Goal: Task Accomplishment & Management: Complete application form

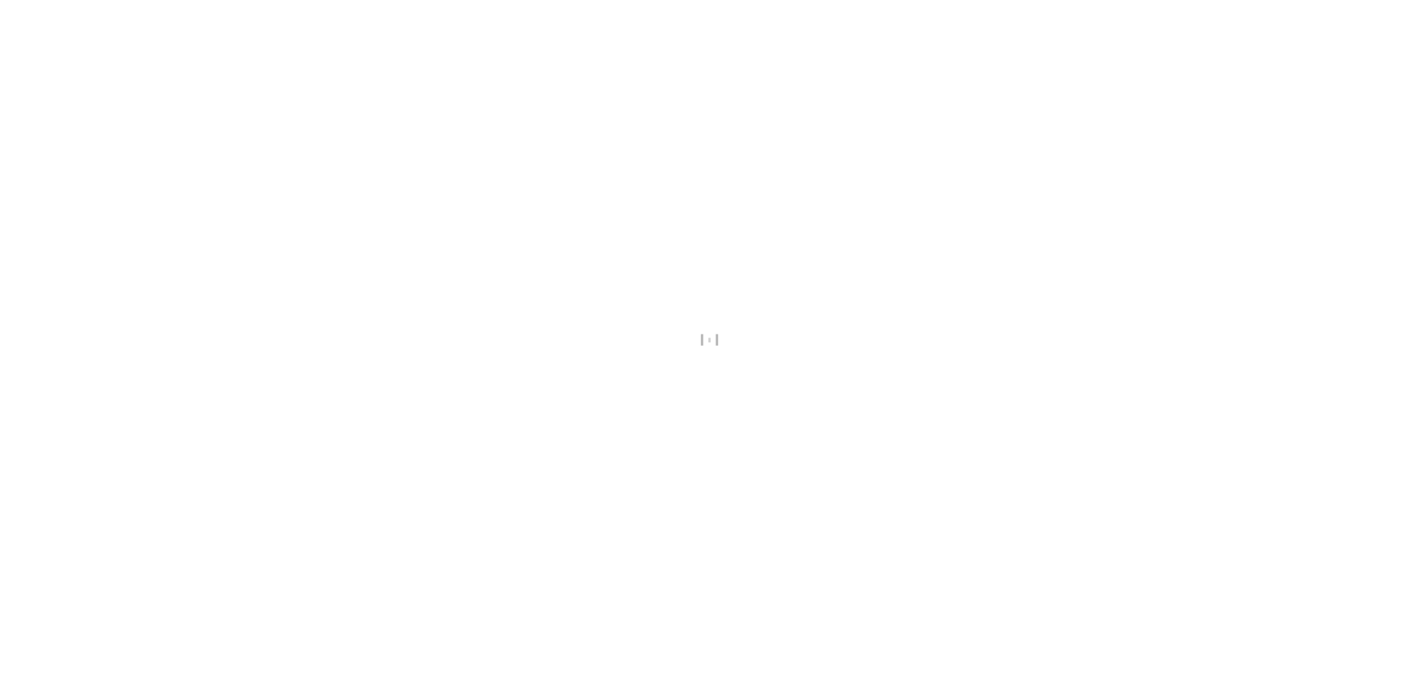
click at [704, 450] on div at bounding box center [709, 339] width 1419 height 679
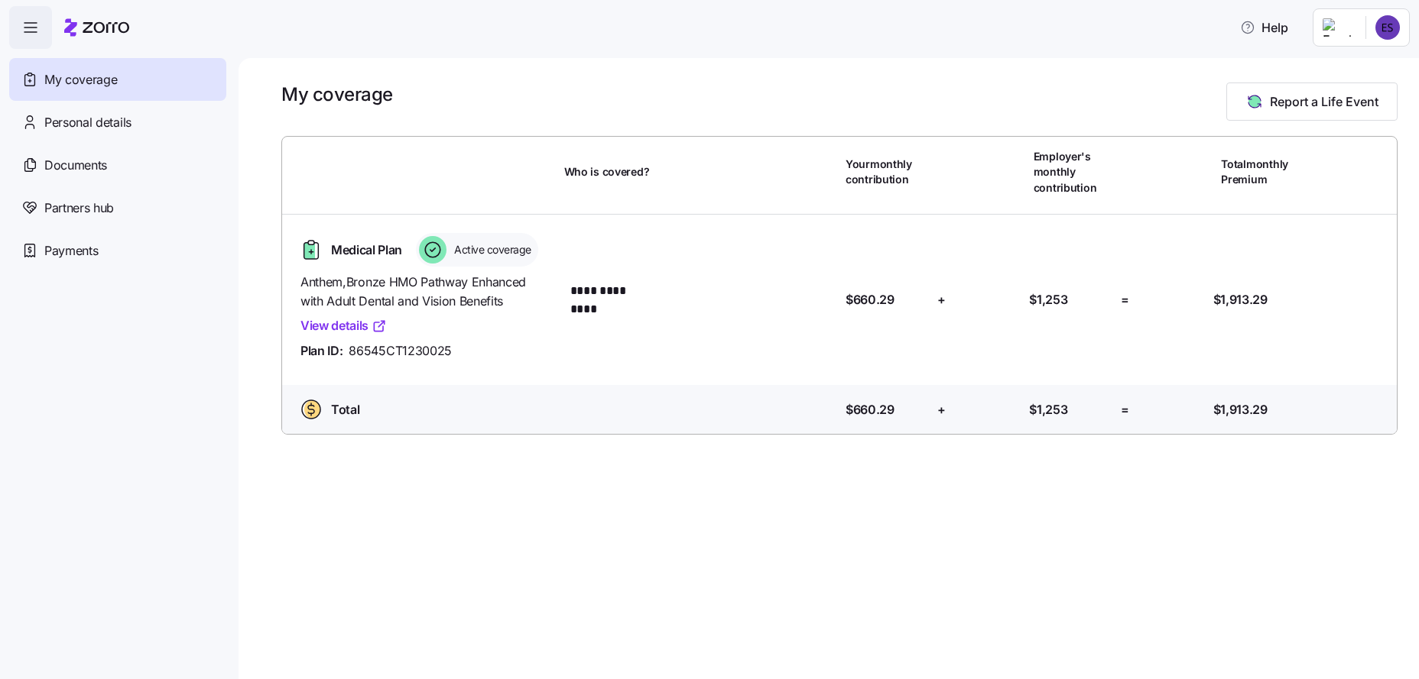
click at [704, 450] on div "**********" at bounding box center [828, 368] width 1180 height 621
click at [34, 27] on icon "button" at bounding box center [30, 27] width 18 height 18
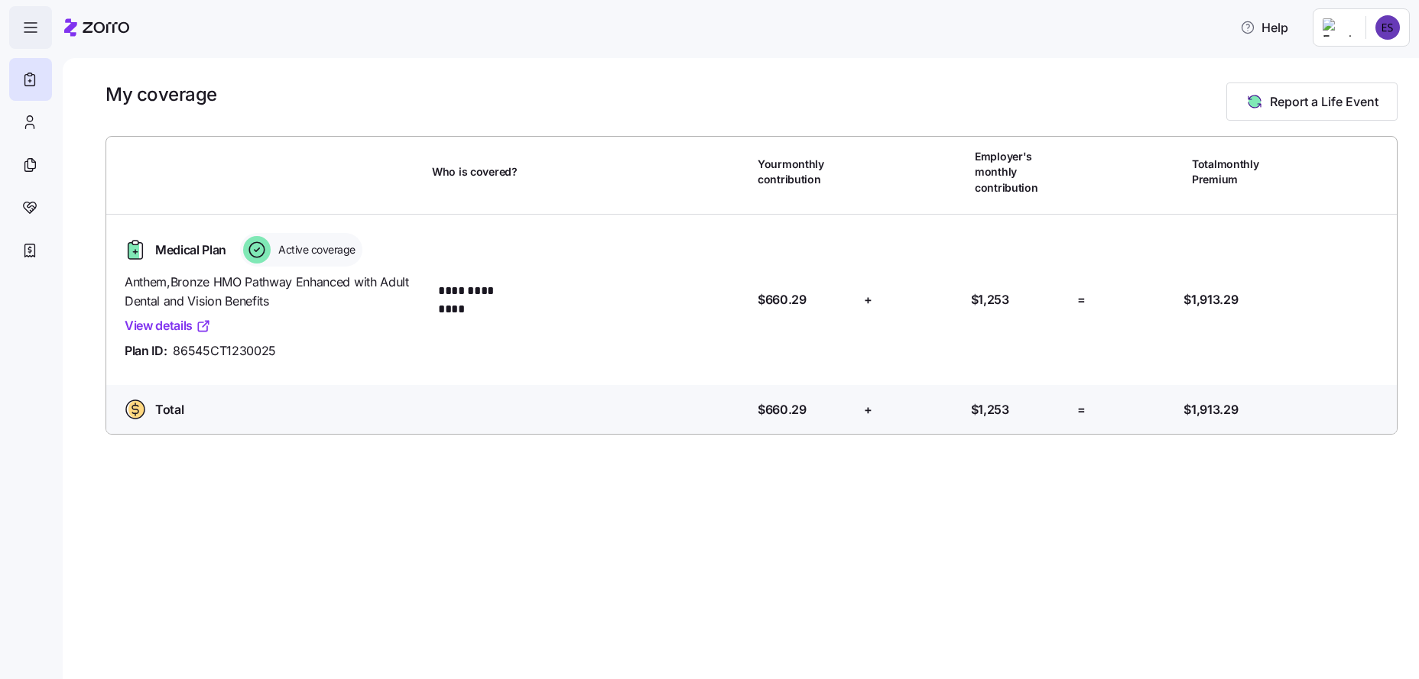
click at [40, 25] on span "button" at bounding box center [30, 27] width 41 height 41
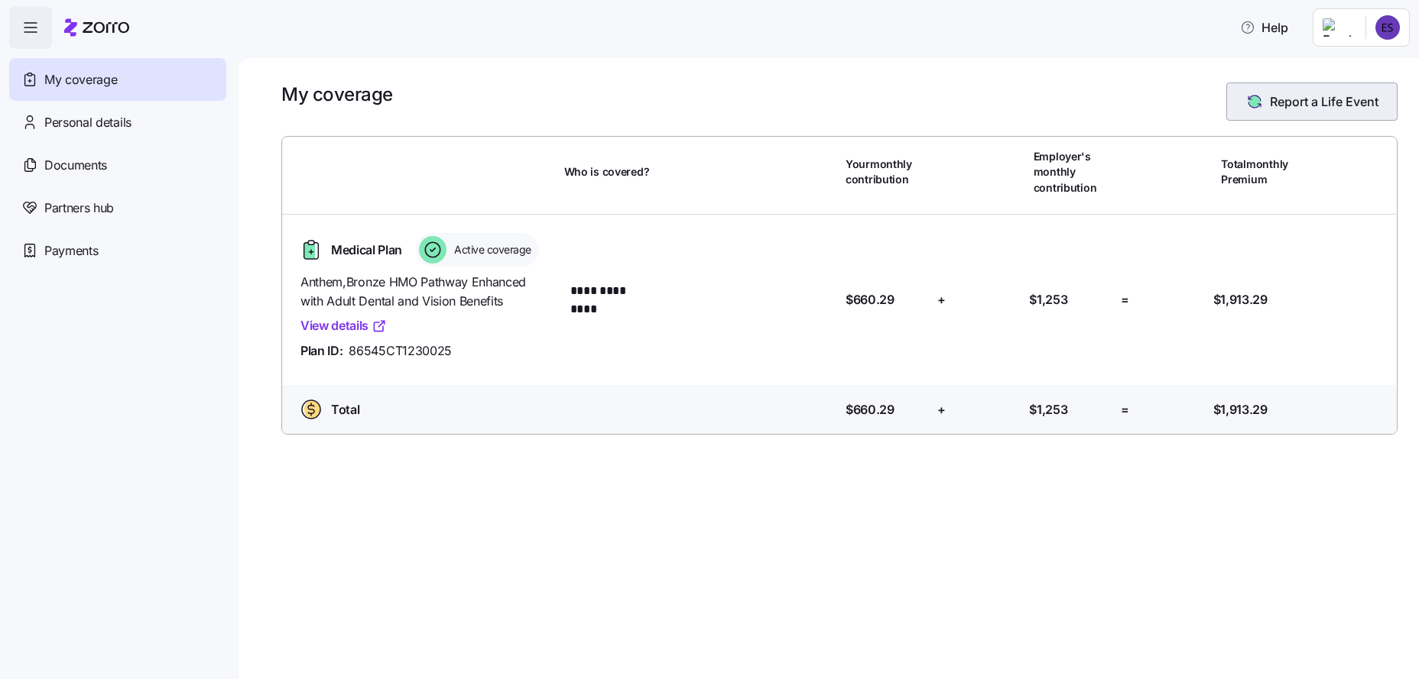
click at [1294, 109] on span "Report a Life Event" at bounding box center [1323, 101] width 109 height 18
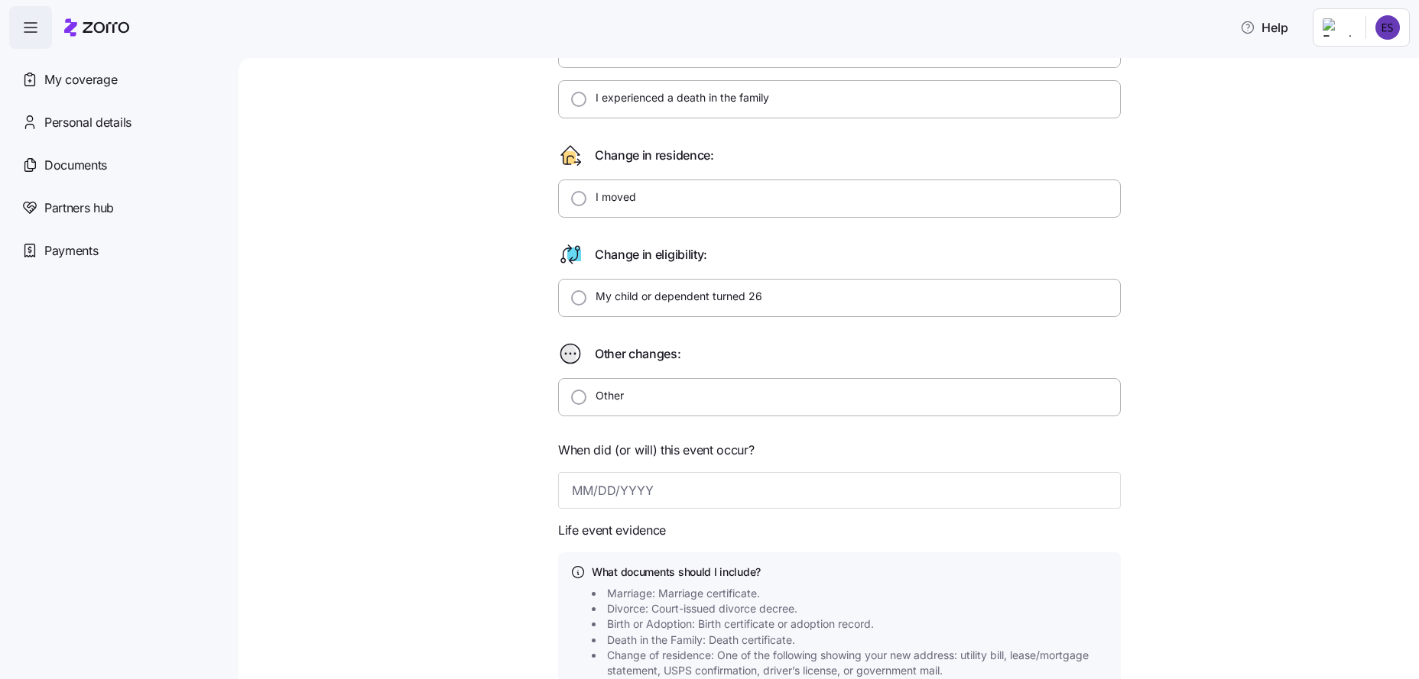
scroll to position [259, 0]
click at [572, 400] on input "Other" at bounding box center [578, 395] width 15 height 15
radio input "true"
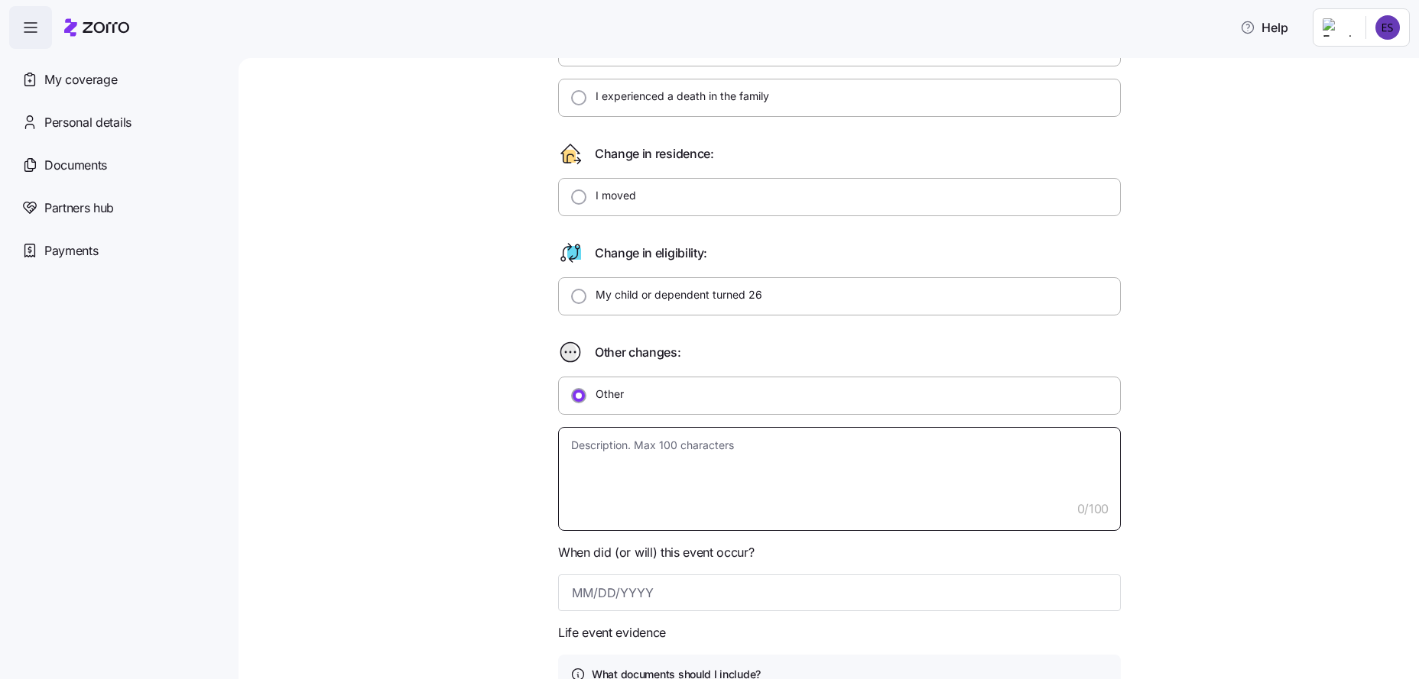
click at [601, 449] on textarea at bounding box center [839, 479] width 563 height 104
type textarea "x"
type textarea "M"
type textarea "x"
type textarea "MY"
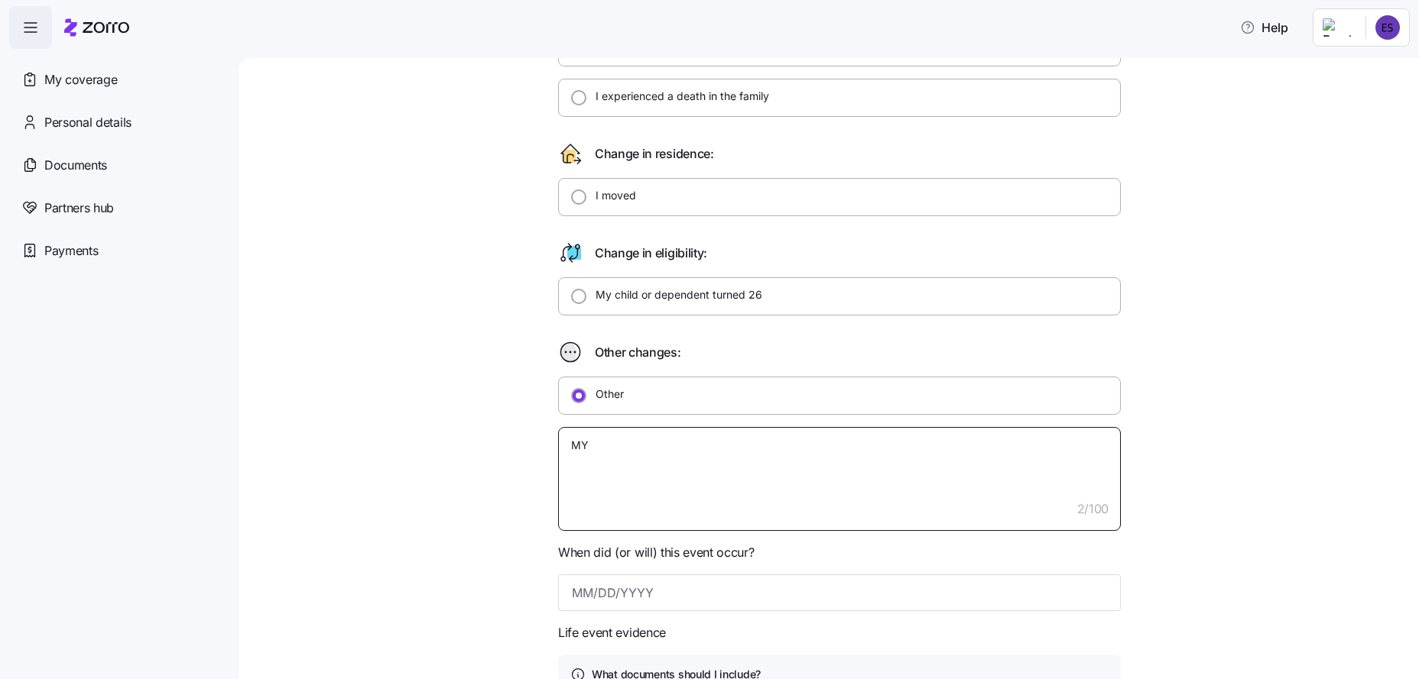
type textarea "x"
type textarea "MY"
type textarea "x"
type textarea "MY w"
type textarea "x"
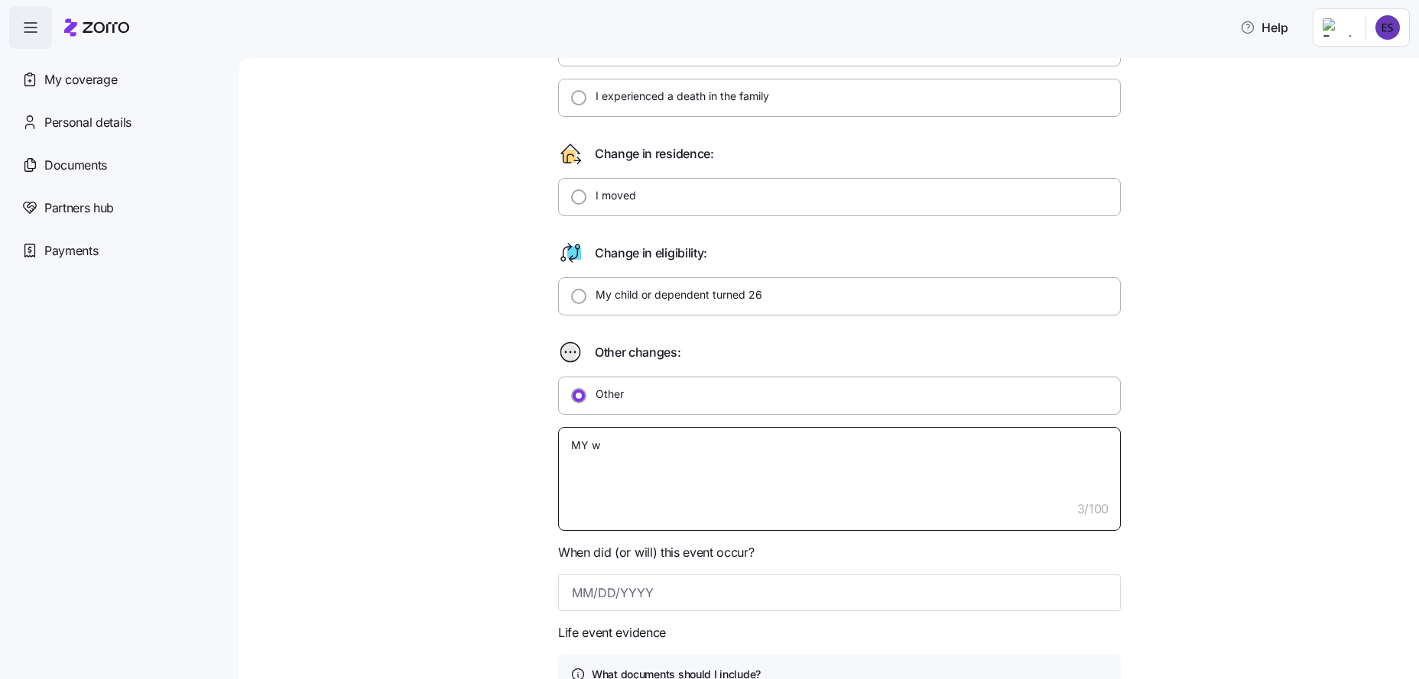
type textarea "MY wi"
type textarea "x"
type textarea "MY wif"
type textarea "x"
type textarea "MY wifr"
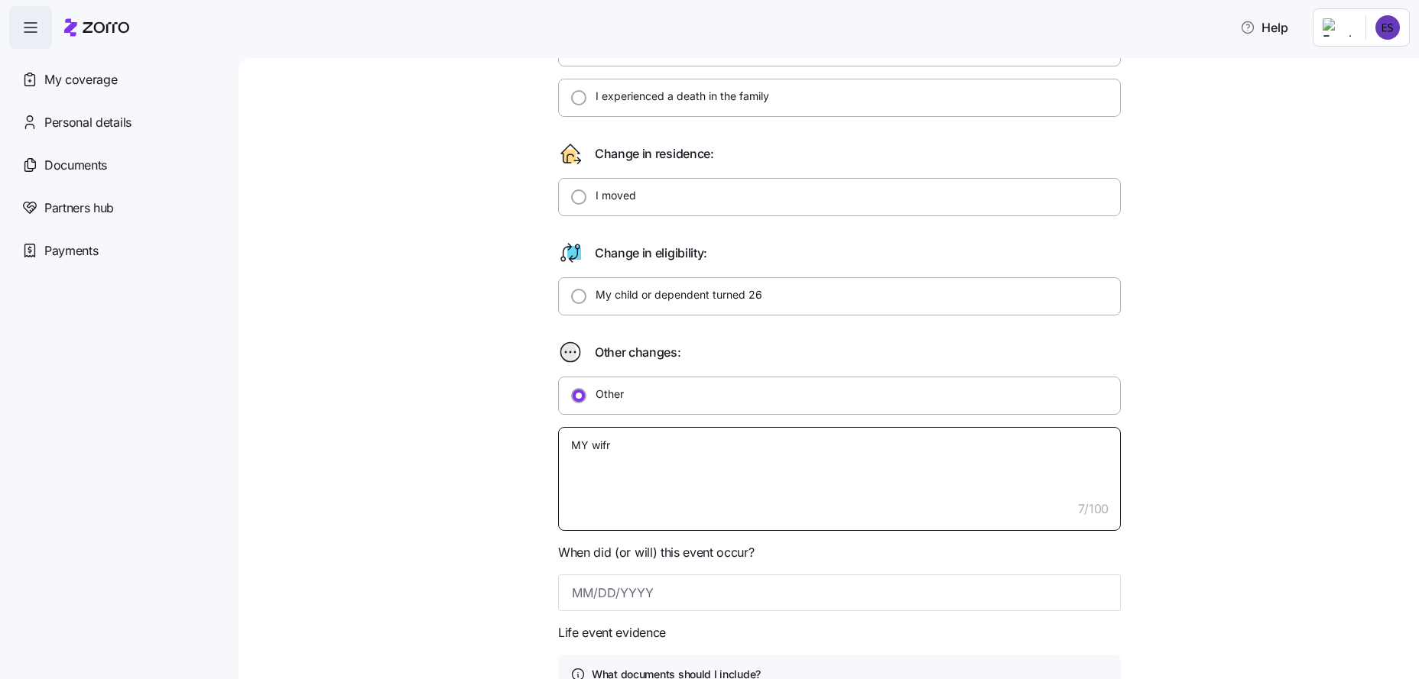
type textarea "x"
type textarea "MY wifr"
type textarea "x"
type textarea "MY wifr"
type textarea "x"
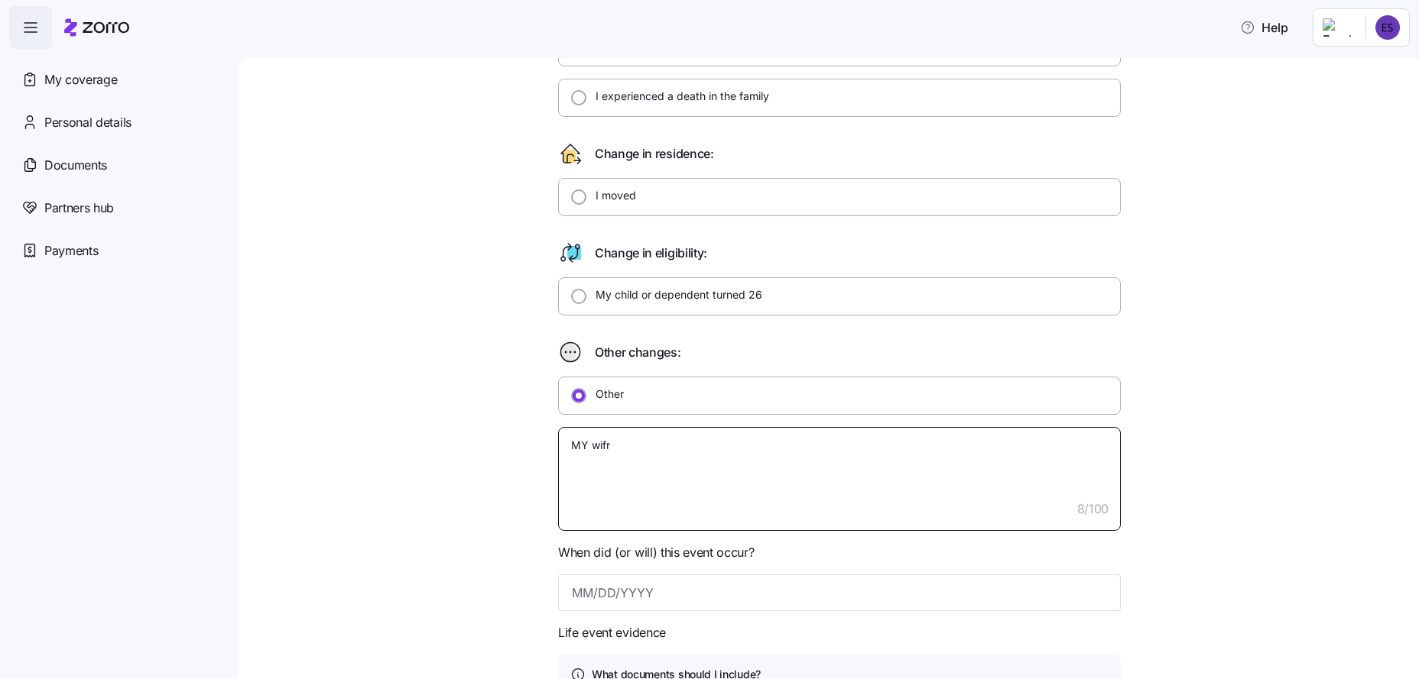
type textarea "MY wif"
type textarea "x"
type textarea "MY wi"
type textarea "x"
type textarea "MY wif"
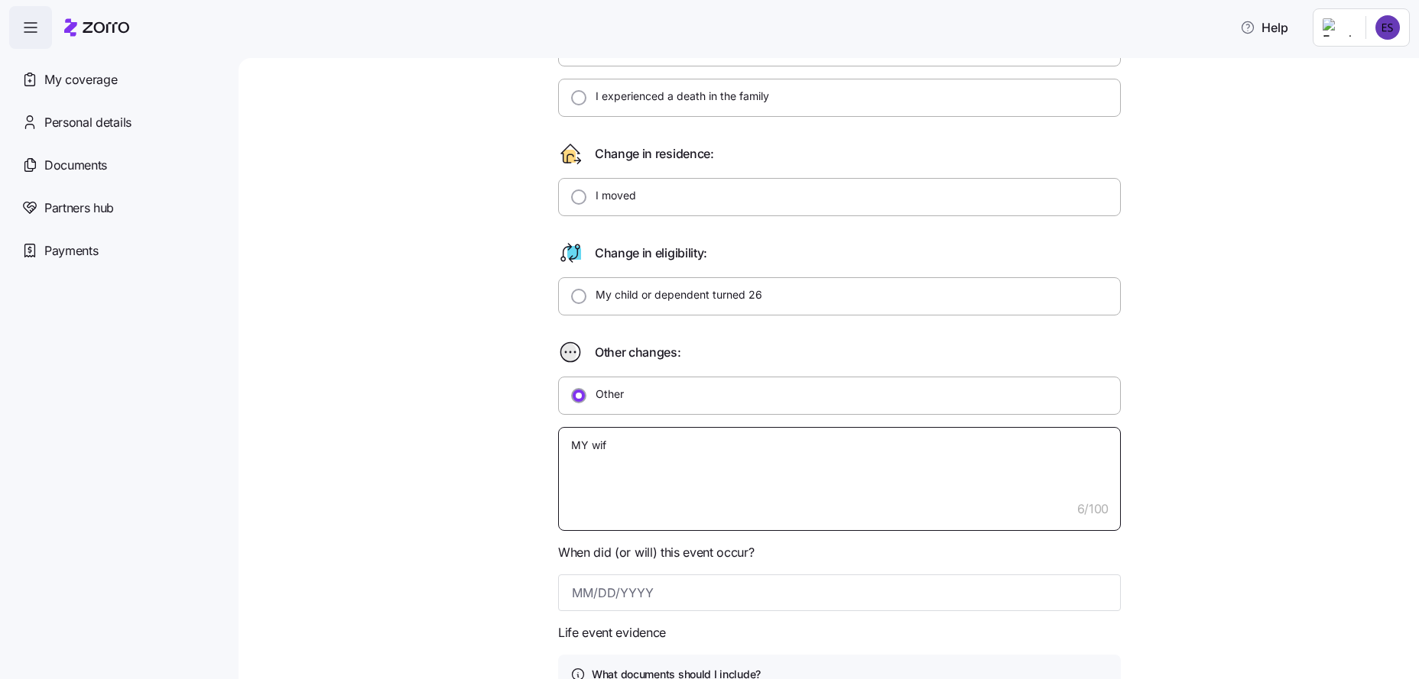
type textarea "x"
type textarea "MY wife"
type textarea "x"
type textarea "MY wife"
type textarea "x"
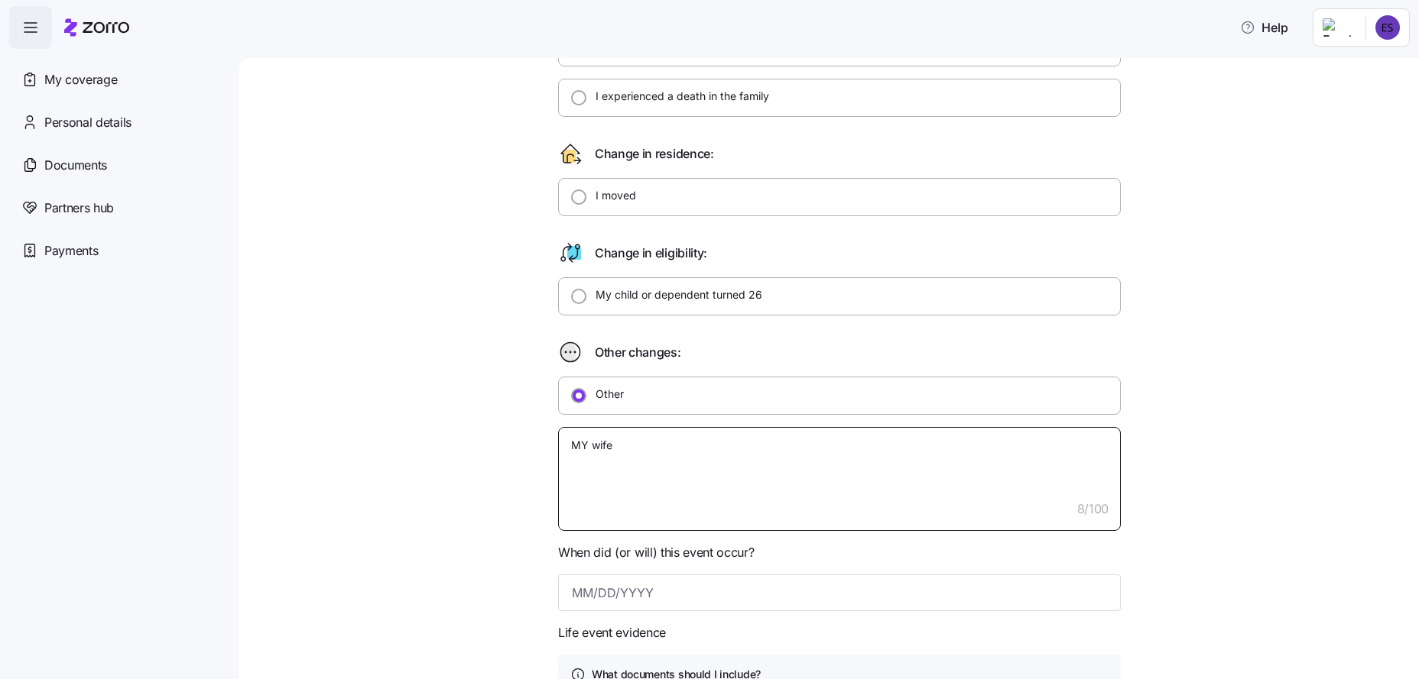
type textarea "MY wife w"
type textarea "x"
type textarea "MY wife [PERSON_NAME]"
type textarea "x"
type textarea "MY wife went"
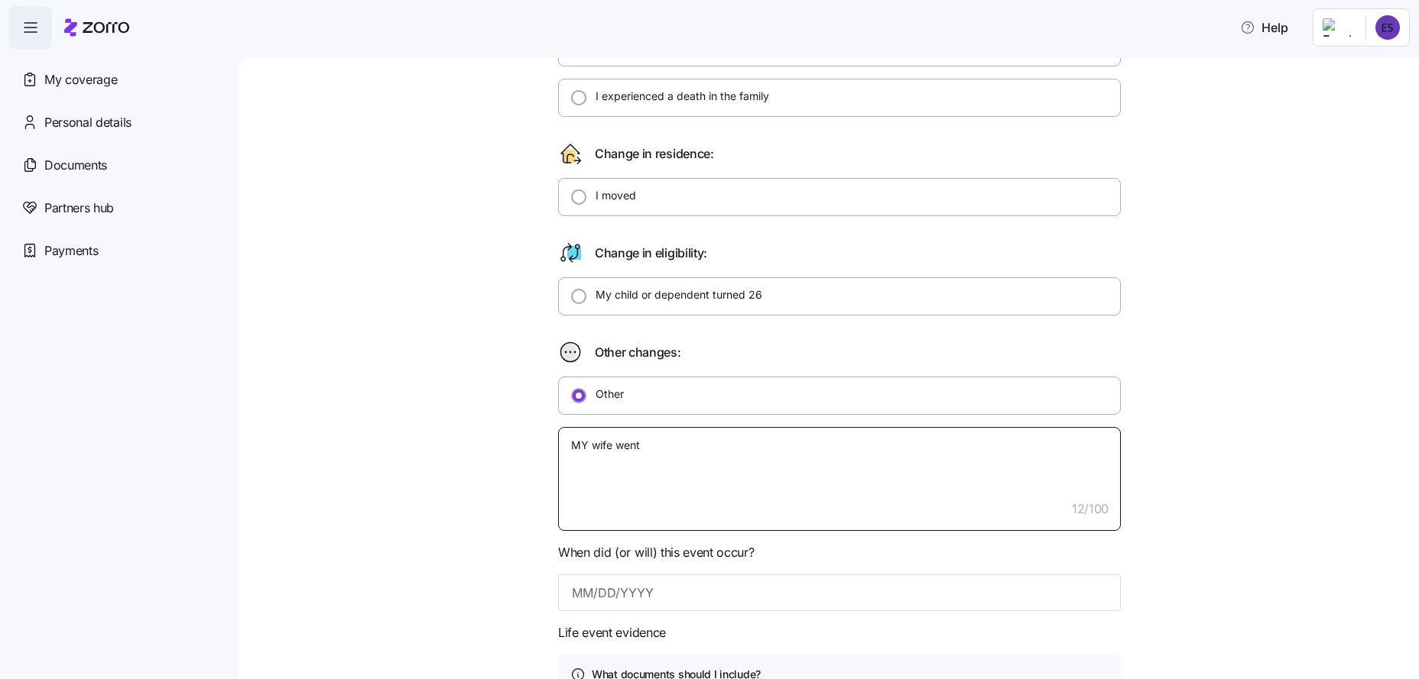
type textarea "x"
type textarea "MY wife went"
type textarea "x"
type textarea "MY wife went t"
type textarea "x"
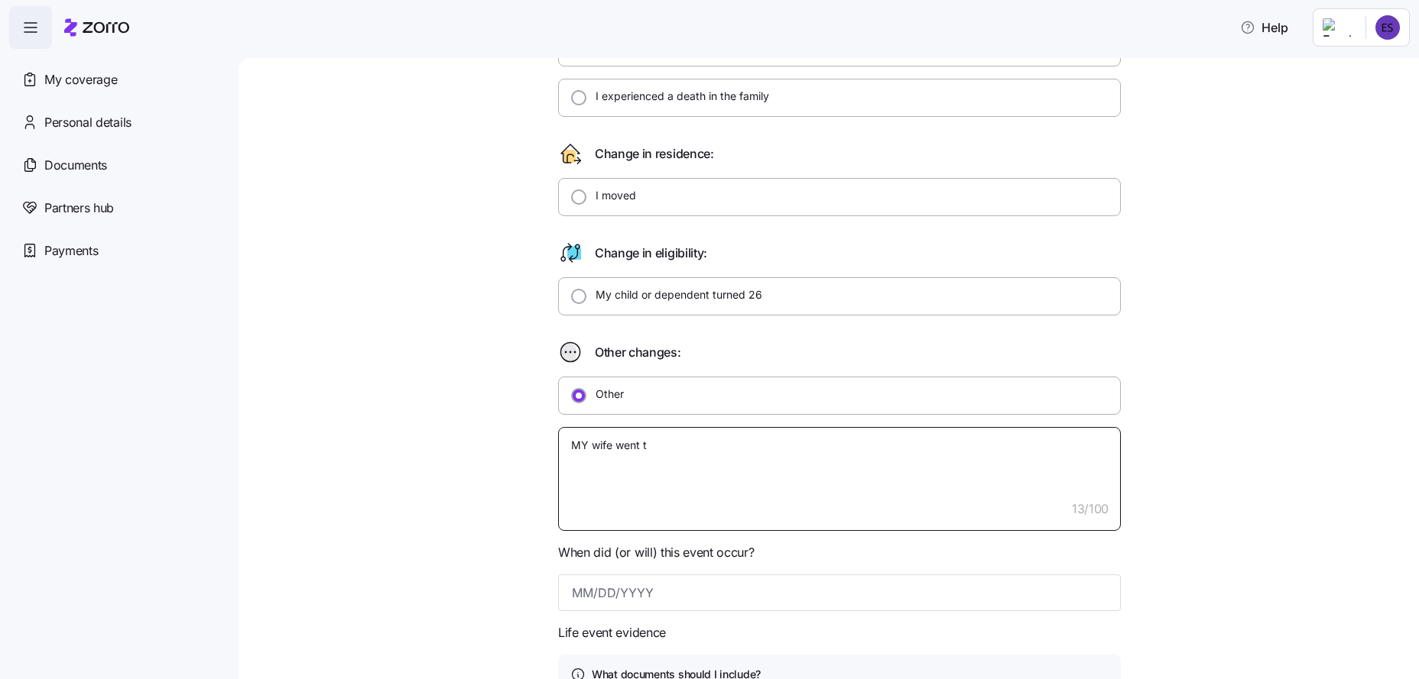
type textarea "MY wife went to"
type textarea "x"
type textarea "MY wife went to"
type textarea "x"
type textarea "MY wife went to w"
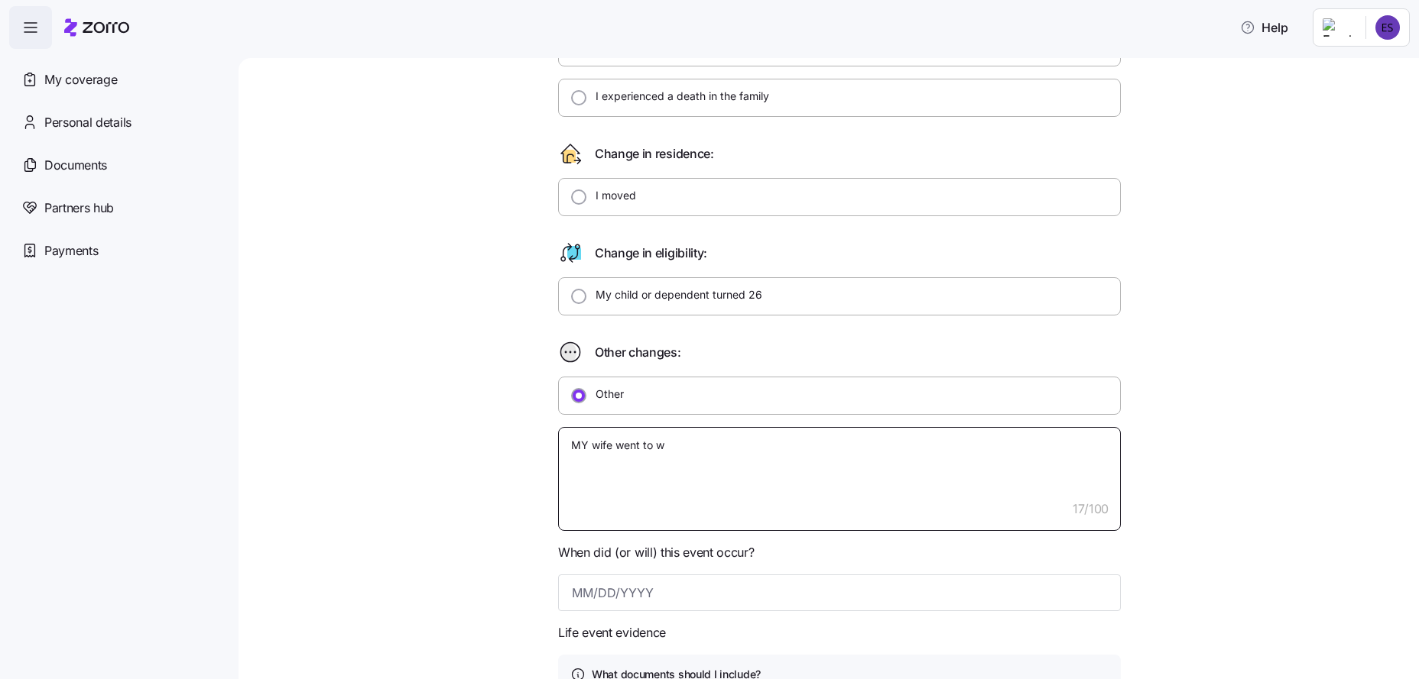
type textarea "x"
type textarea "MY wife went to wo"
type textarea "x"
type textarea "MY wife went to wor"
type textarea "x"
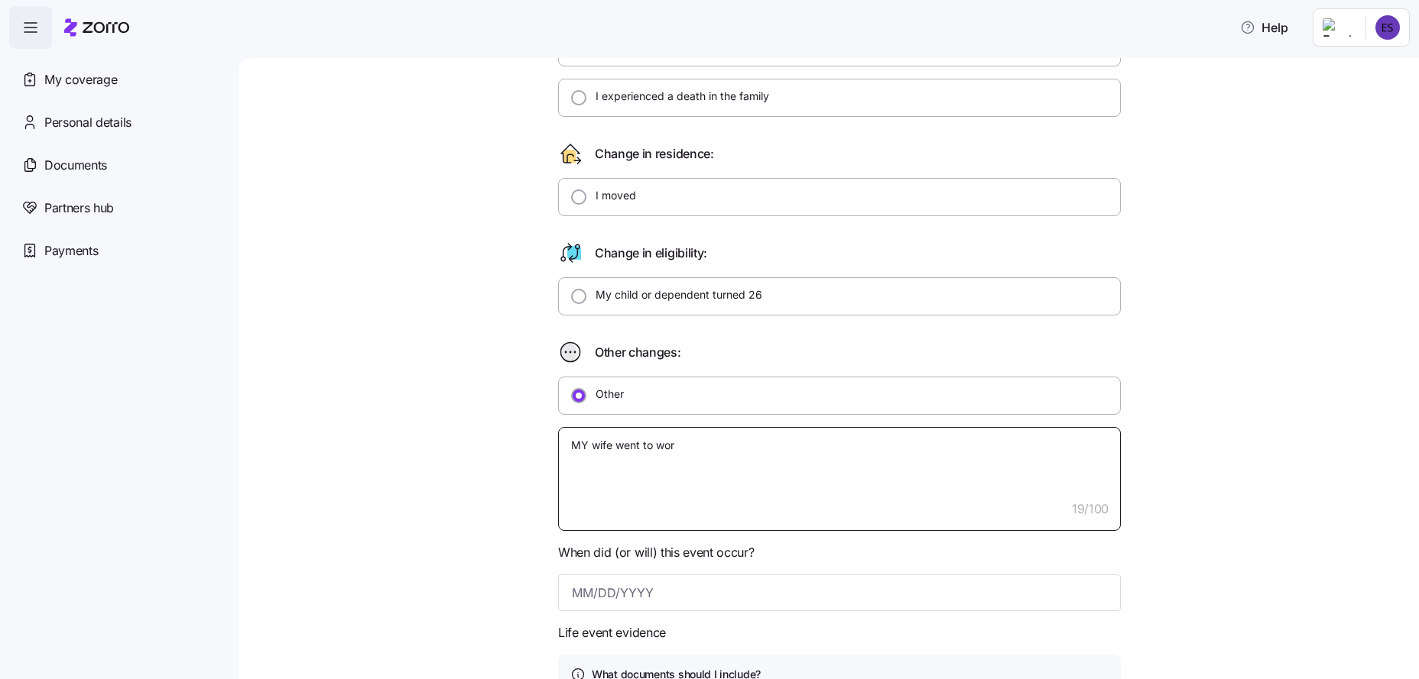
type textarea "MY wife went to work"
type textarea "x"
type textarea "MY wife went to work"
type textarea "x"
type textarea "MY wife went to work a"
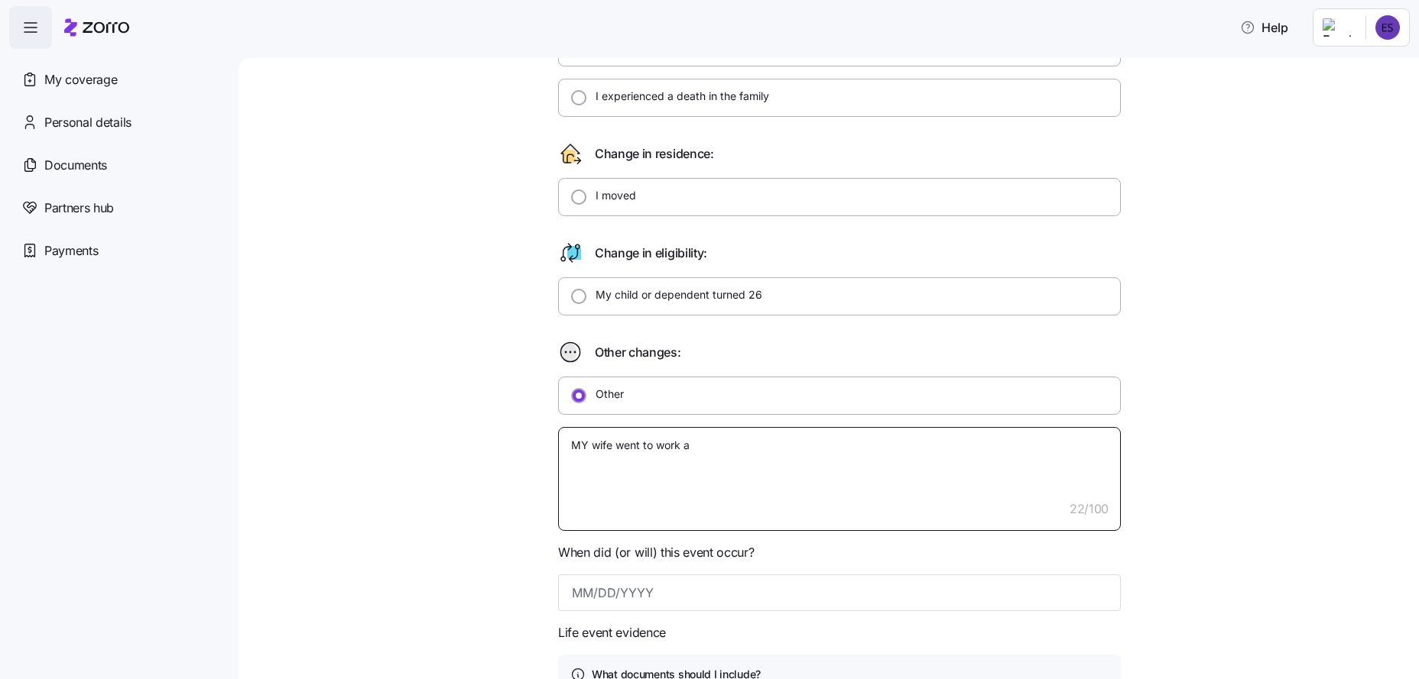
type textarea "x"
type textarea "MY wife went to work an"
type textarea "x"
type textarea "MY wife went to work and"
type textarea "x"
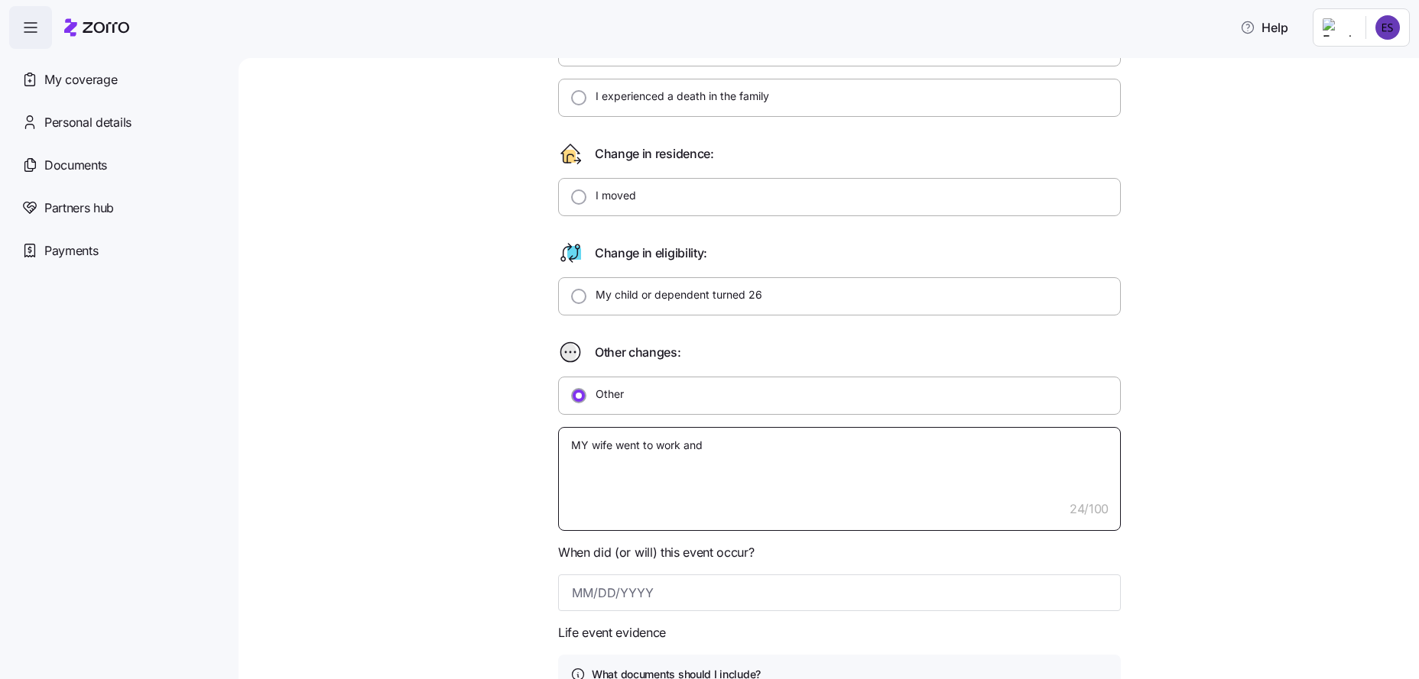
type textarea "MY wife went to work and"
type textarea "x"
type textarea "MY wife went to work and h"
type textarea "x"
type textarea "MY wife went to work and he"
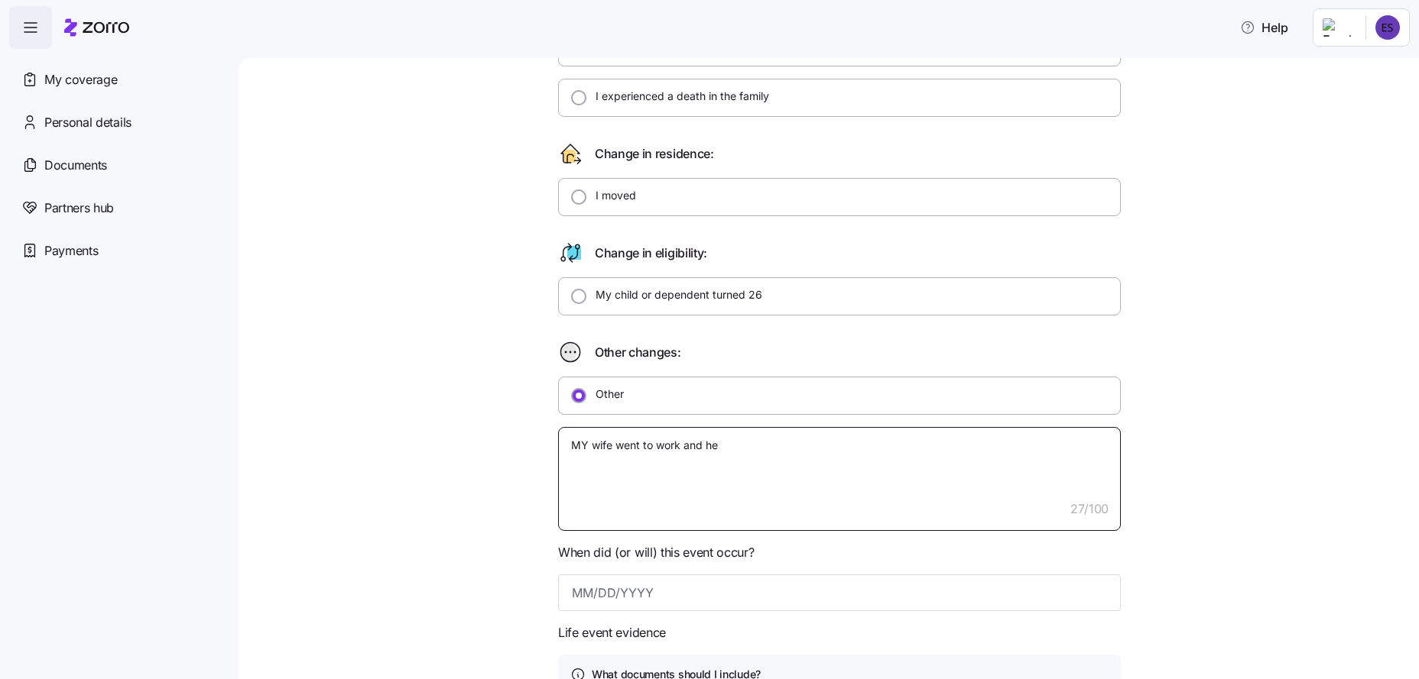
type textarea "x"
type textarea "MY wife went to work and her"
type textarea "x"
type textarea "MY wife went to work and her"
type textarea "x"
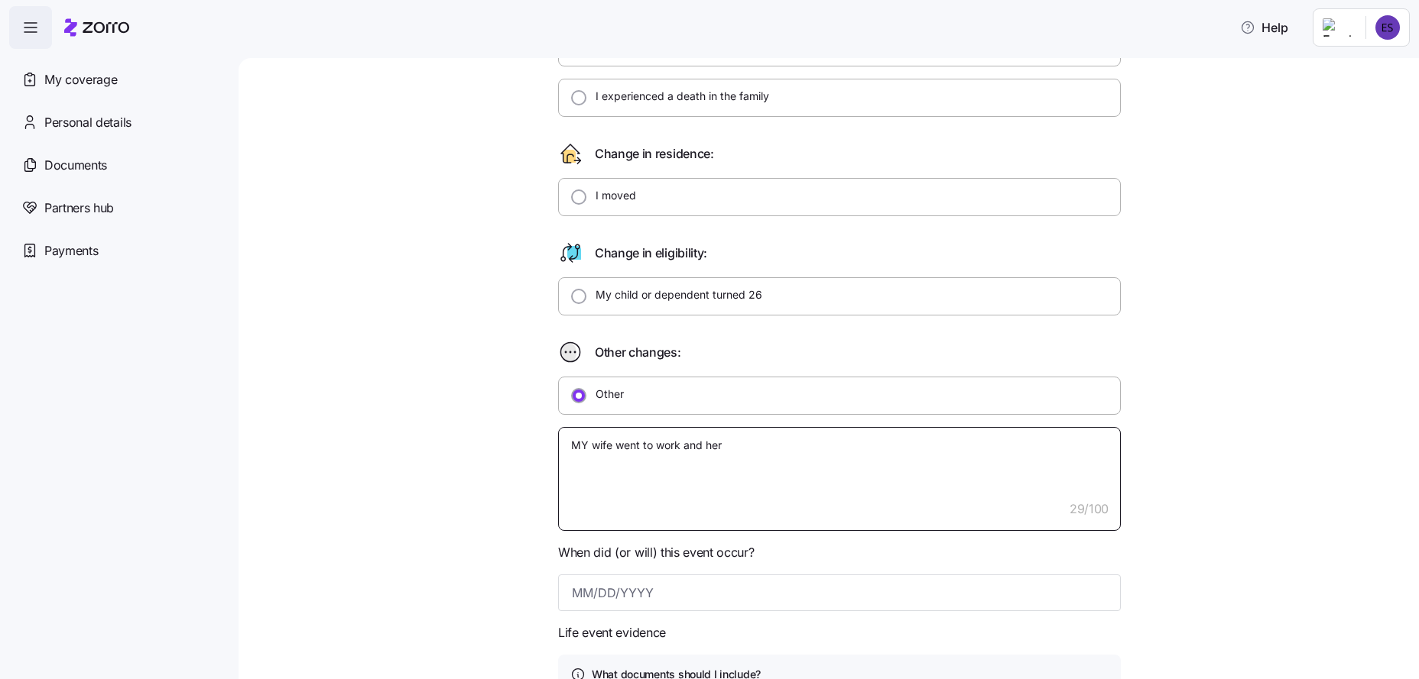
type textarea "MY wife went to work and her b"
type textarea "x"
type textarea "MY wife went to work and her be"
type textarea "x"
type textarea "MY wife went to work and her ben"
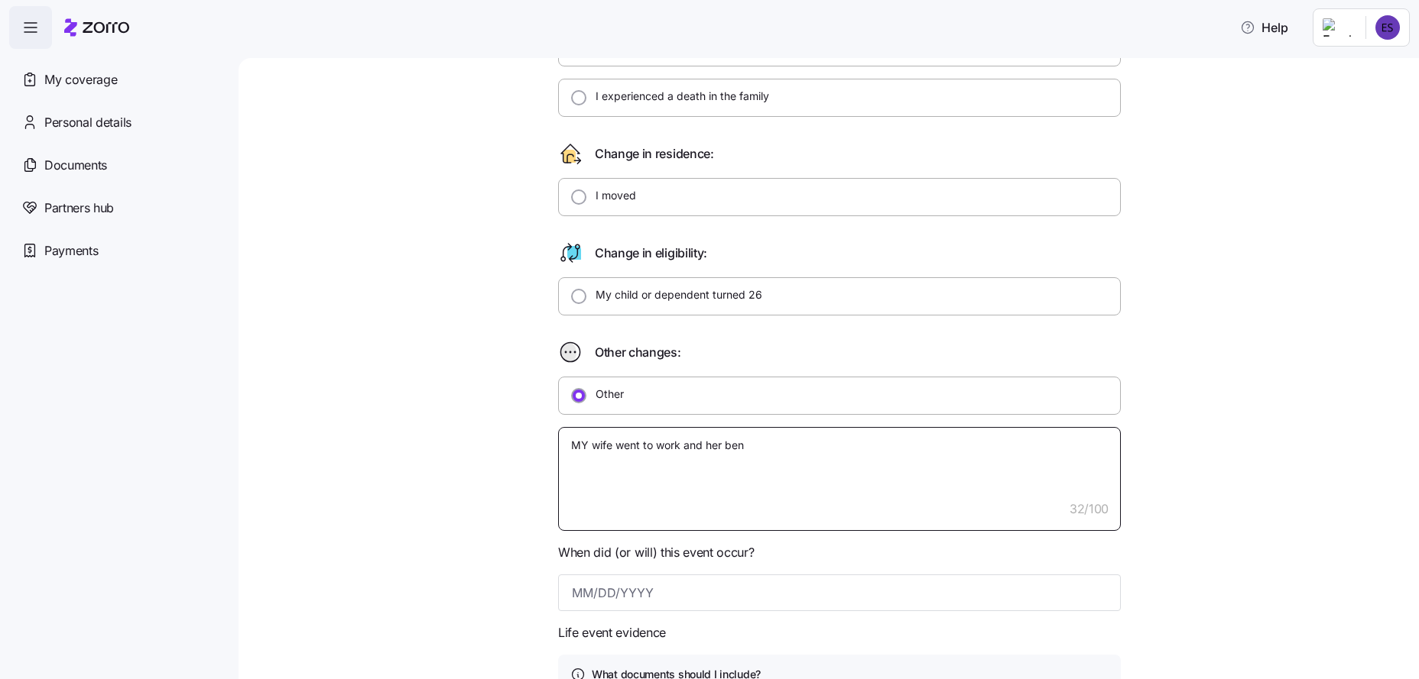
type textarea "x"
type textarea "MY wife went to work and her bene"
type textarea "x"
type textarea "MY wife went to work and her benef"
type textarea "x"
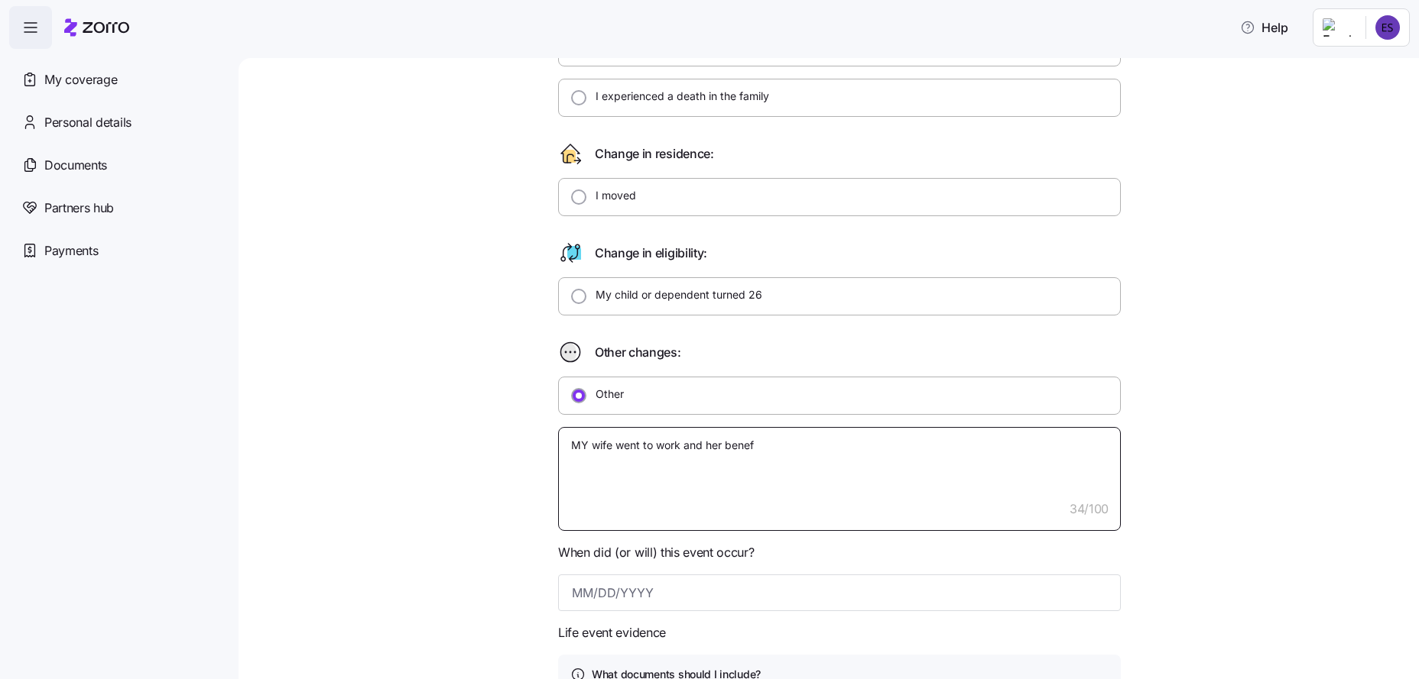
type textarea "MY wife went to work and her benefi"
type textarea "x"
type textarea "MY wife went to work and her benefit"
type textarea "x"
type textarea "MY wife went to work and her benefits"
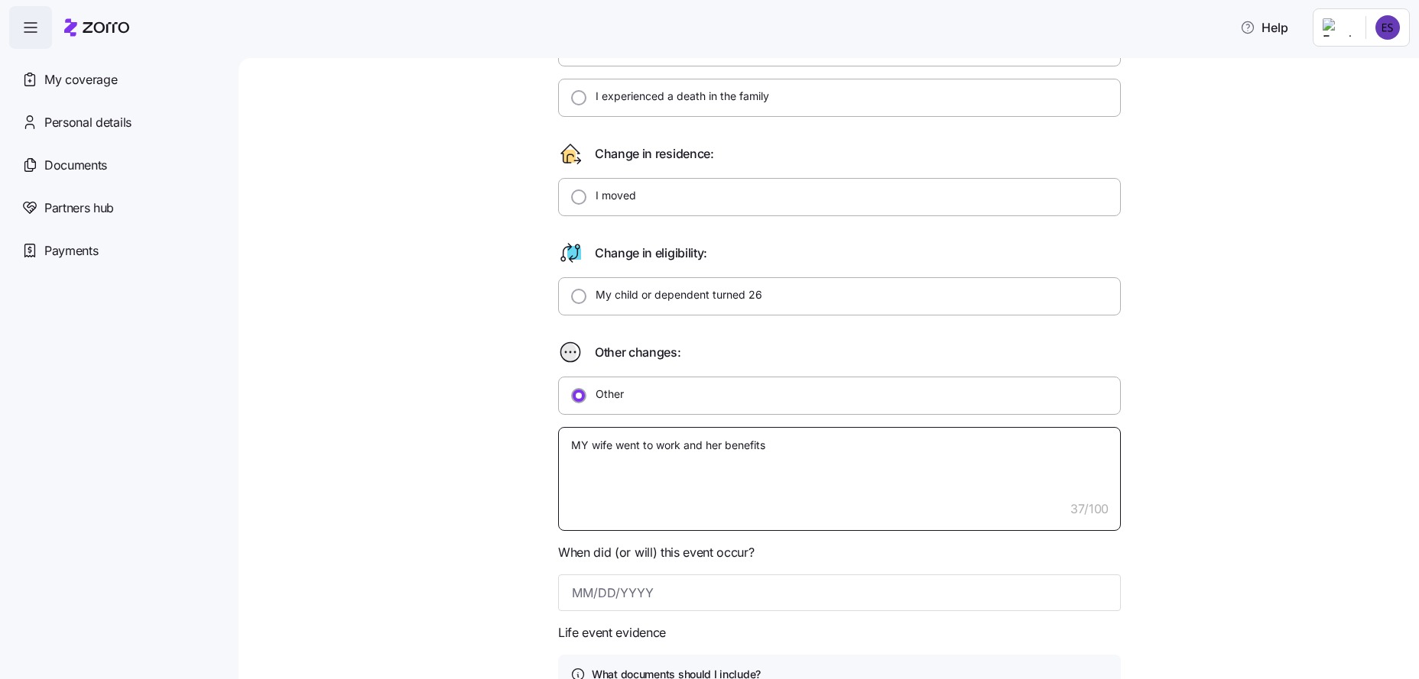
type textarea "x"
type textarea "MY wife went to work and her benefits"
type textarea "x"
type textarea "MY wife went to work and her benefits a"
type textarea "x"
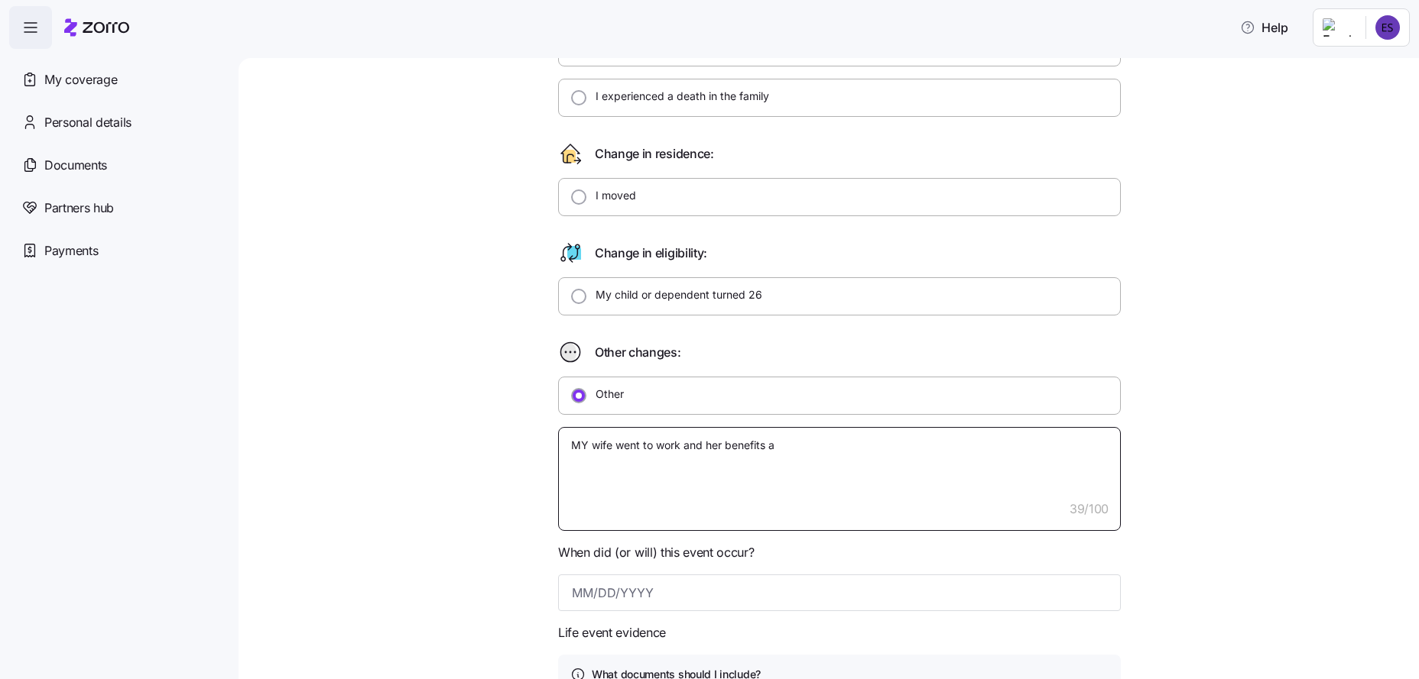
type textarea "MY wife went to work and her benefits ar"
type textarea "x"
type textarea "MY wife went to work and her benefits are"
type textarea "x"
type textarea "MY wife went to work and her benefits are"
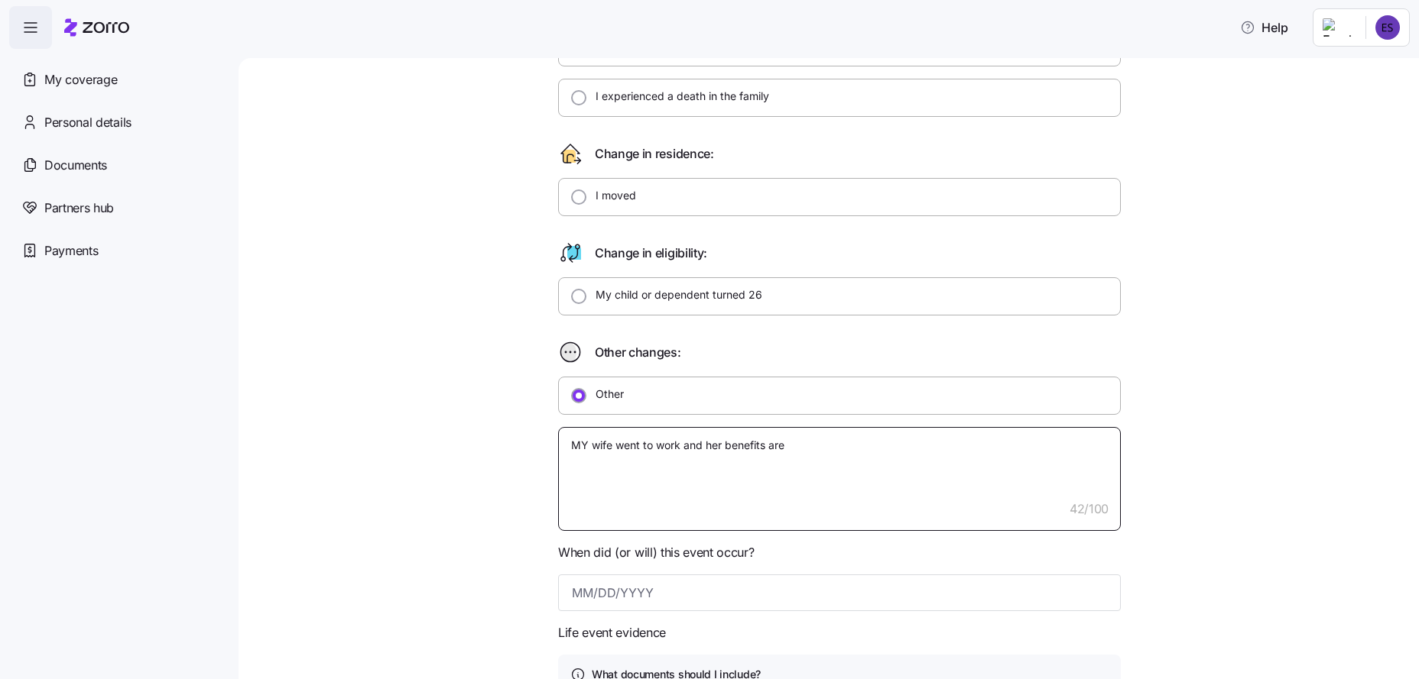
type textarea "x"
type textarea "MY wife went to work and her benefits are b"
type textarea "x"
type textarea "MY wife went to work and her benefits are be"
type textarea "x"
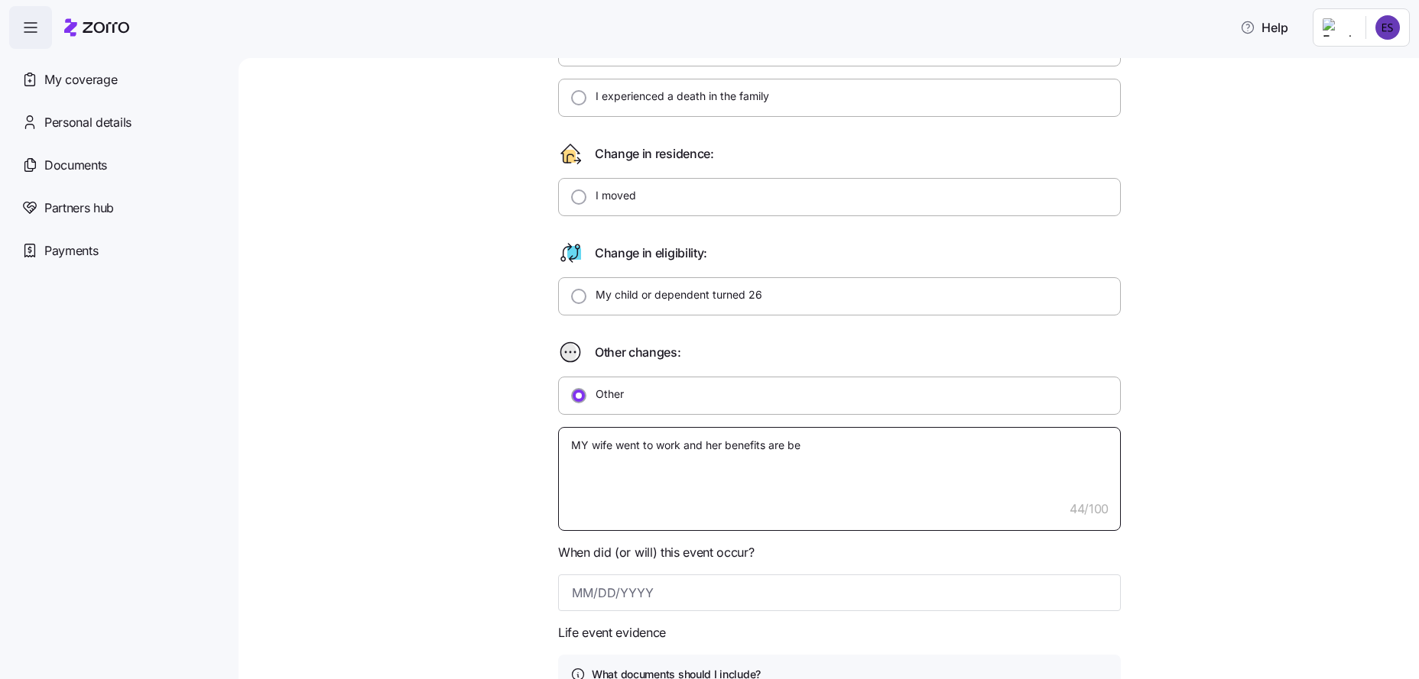
type textarea "MY wife went to work and her benefits are bet"
type textarea "x"
type textarea "MY wife went to work and her benefits are bett"
type textarea "x"
type textarea "MY wife went to work and her benefits are [PERSON_NAME]"
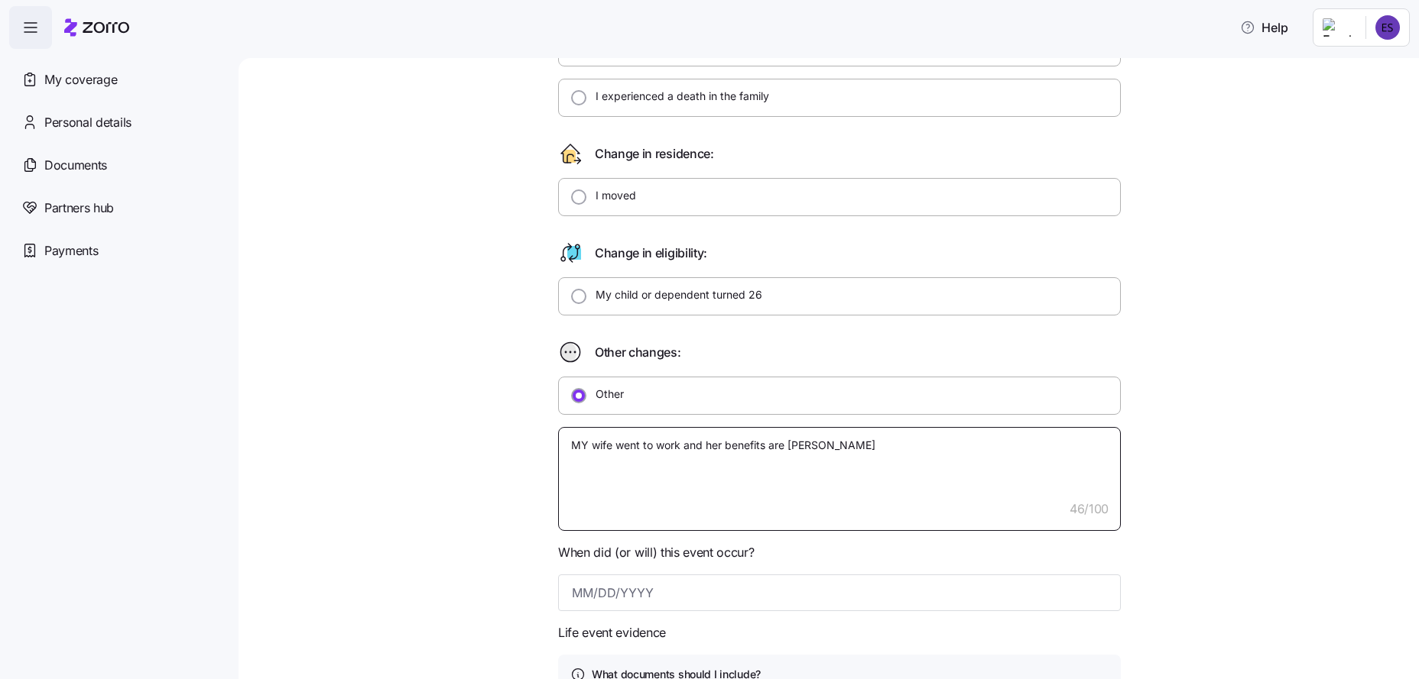
type textarea "x"
type textarea "MY wife went to work and her benefits are better"
type textarea "x"
type textarea "MY wife went to work and her benefits are better"
type textarea "x"
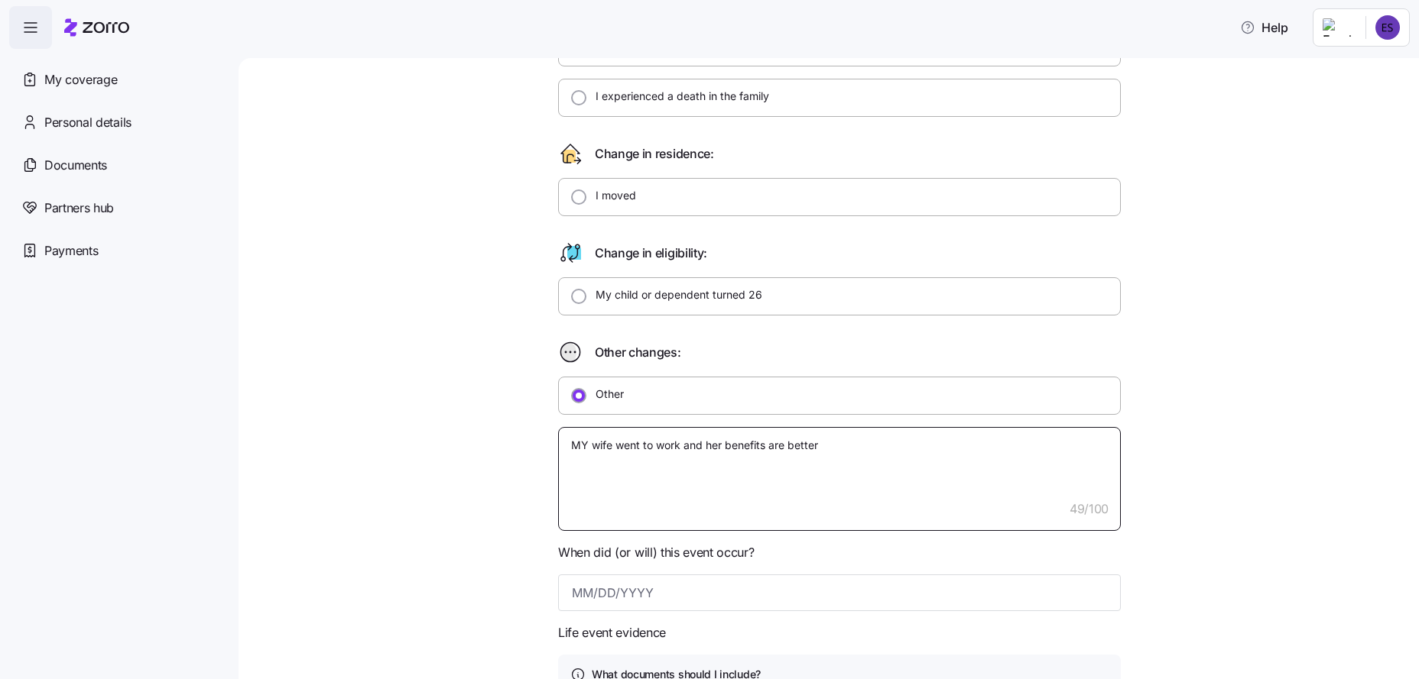
type textarea "MY wife went to work and her benefits are better"
type textarea "x"
type textarea "MY wife went to work and her benefits are [PERSON_NAME]"
type textarea "x"
type textarea "MY wife went to work and her benefits are bett"
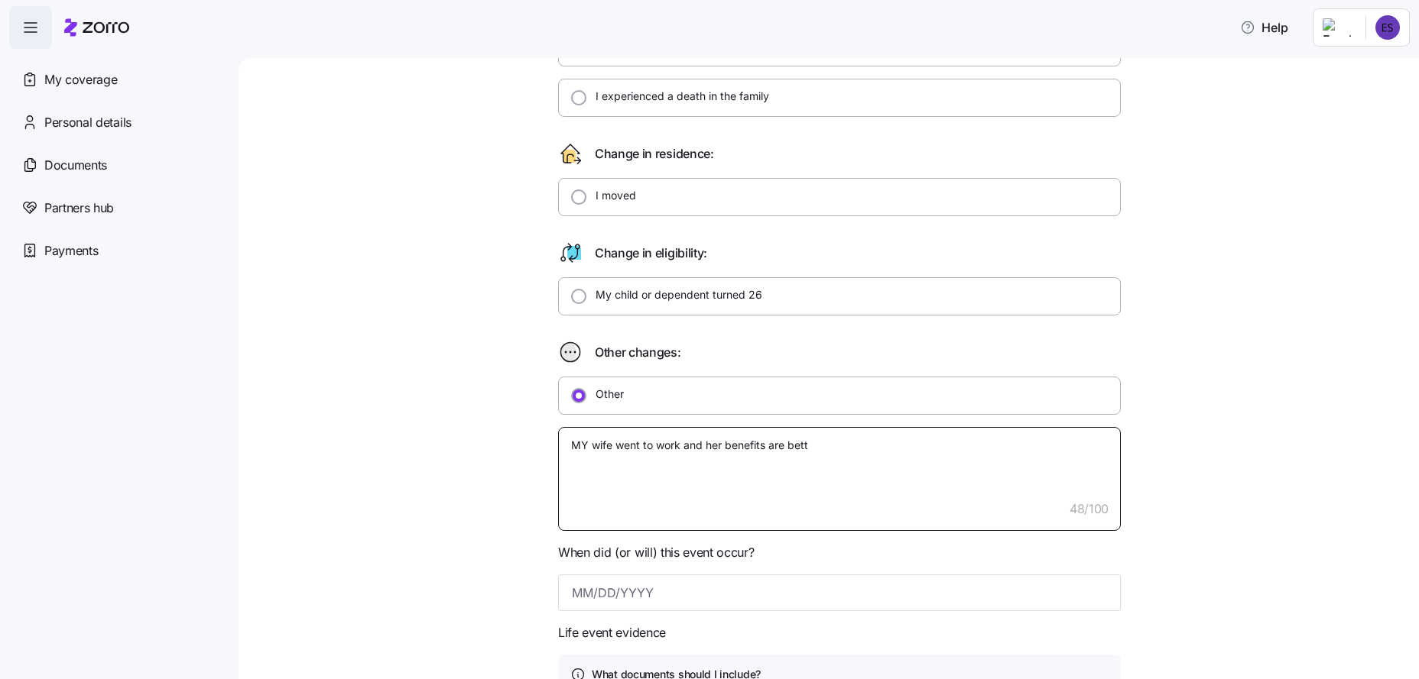
type textarea "x"
type textarea "MY wife went to work and her benefits are bet"
type textarea "x"
type textarea "MY wife went to work and her benefits are be"
type textarea "x"
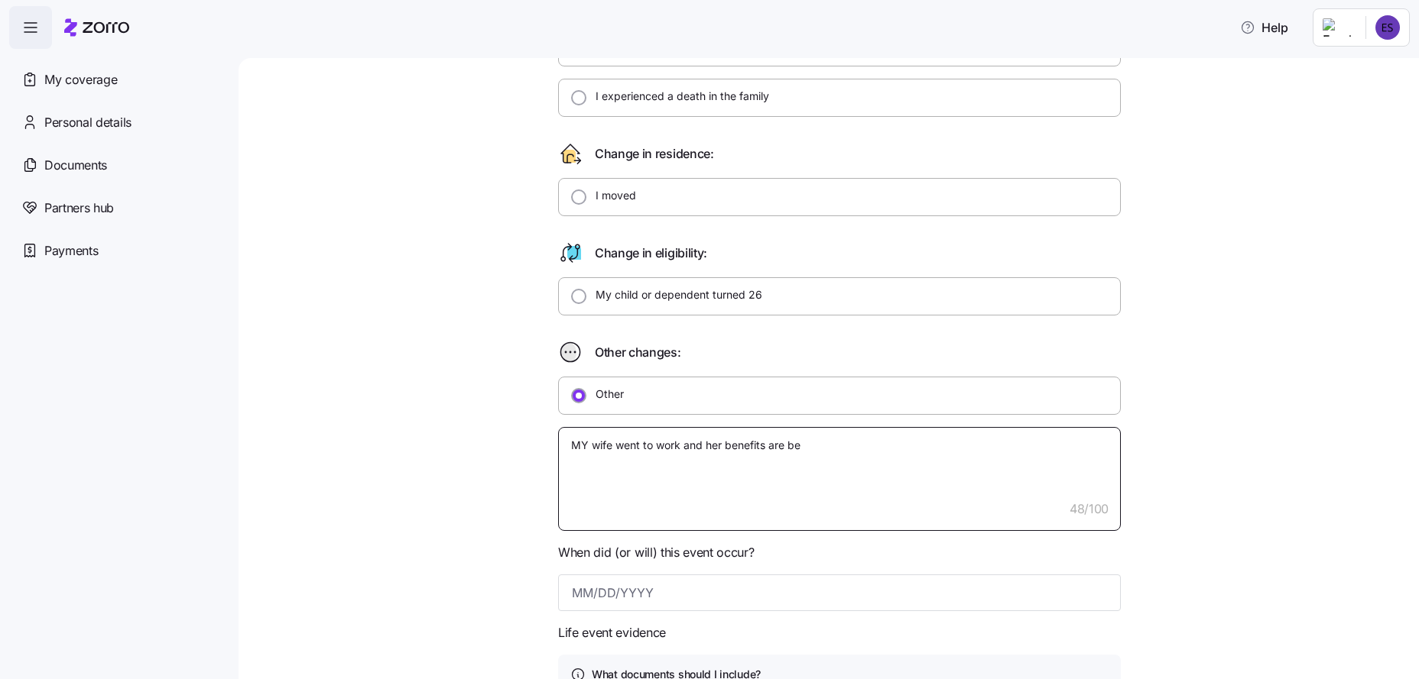
type textarea "MY wife went to work and her benefits are b"
type textarea "x"
type textarea "MY wife went to work and her benefits are"
type textarea "x"
type textarea "MY wife went to work and her benefits are"
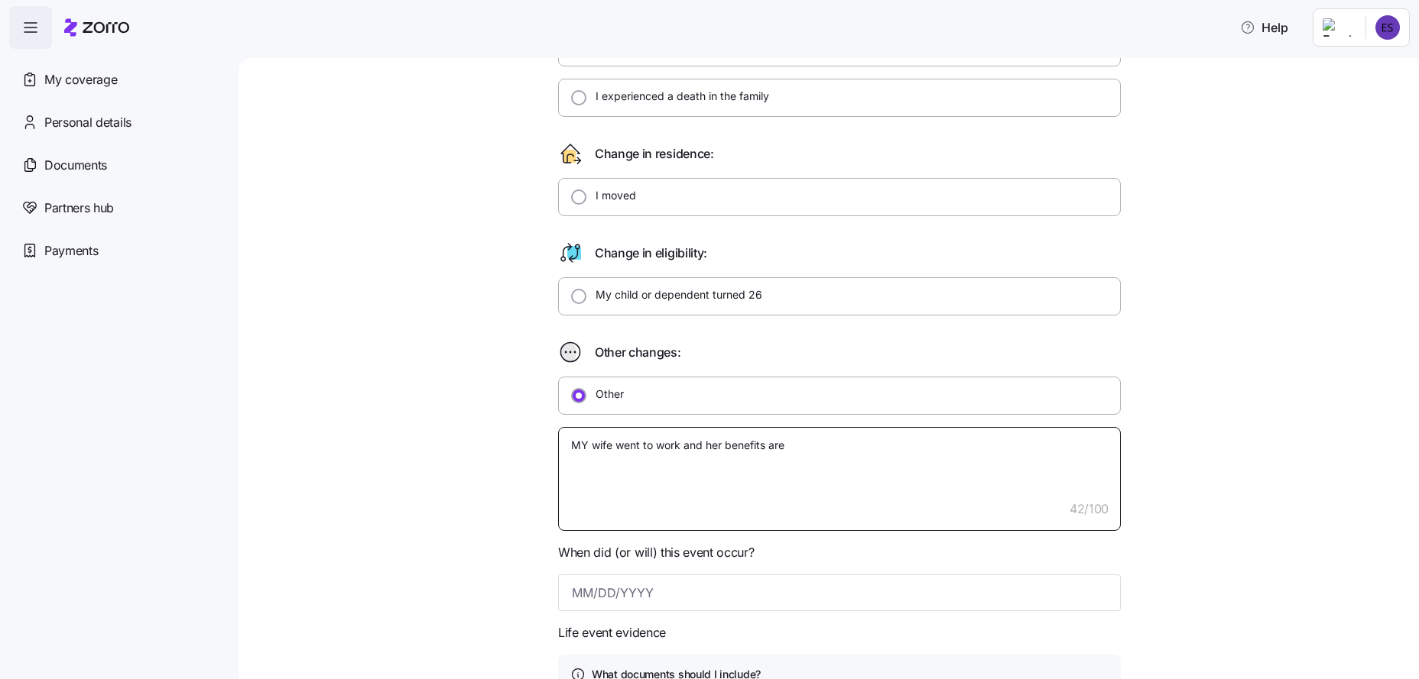
type textarea "x"
type textarea "MY wife went to work and her benefits ar"
type textarea "x"
type textarea "MY wife went to work and her benefits a"
type textarea "x"
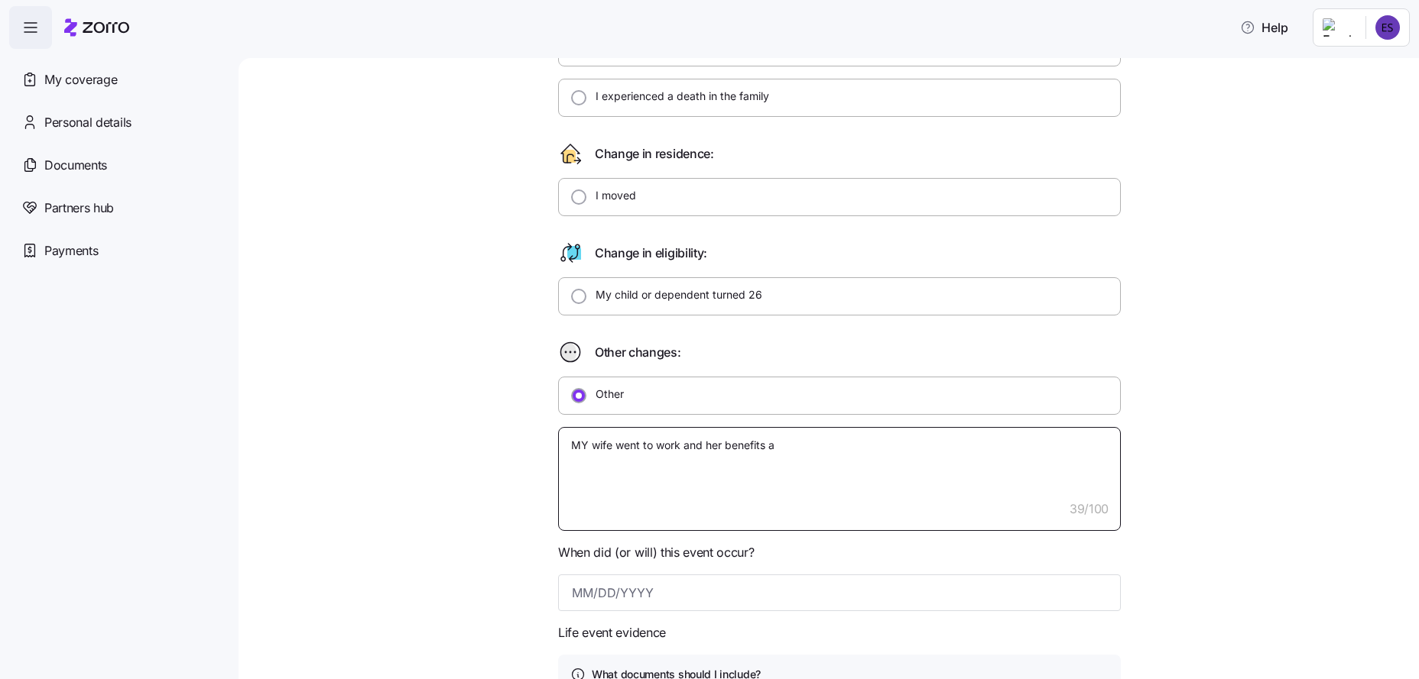
type textarea "MY wife went to work and her benefits"
type textarea "x"
type textarea "MY wife went to work and her benefits"
type textarea "x"
type textarea "MY wife went to work and her benefit"
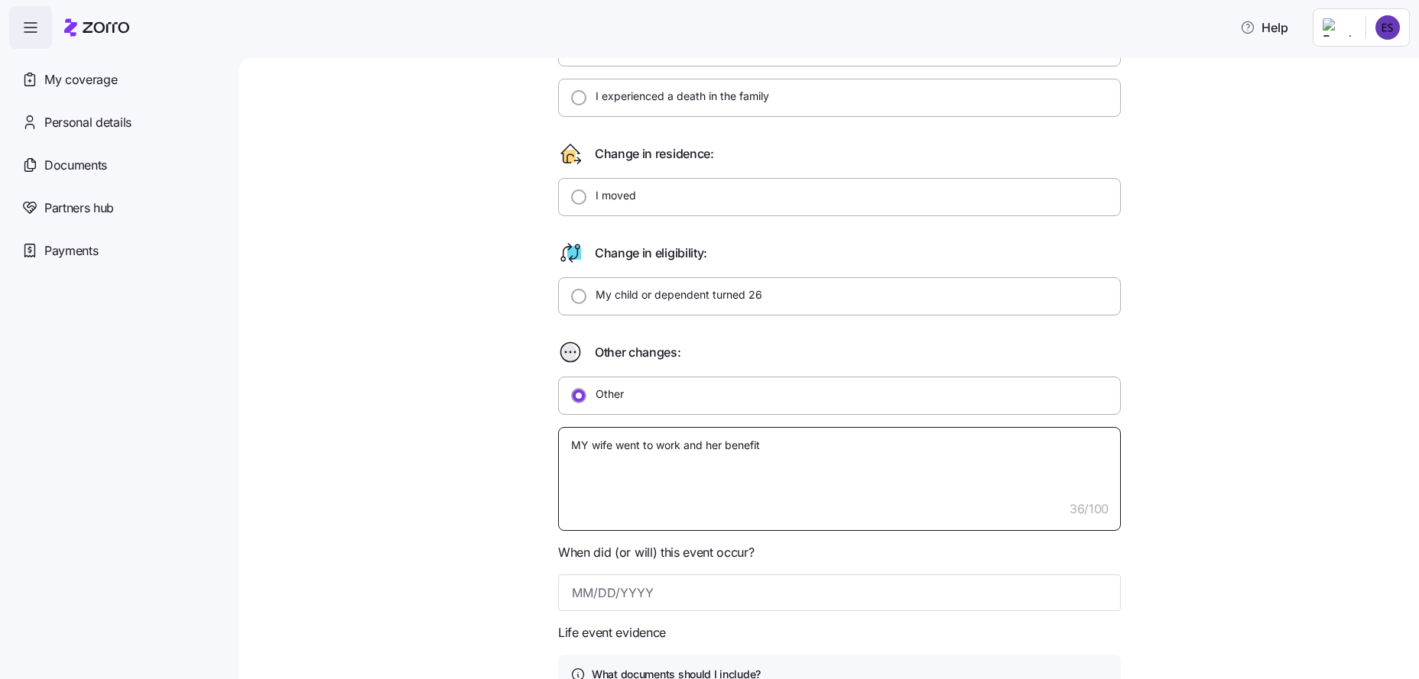
type textarea "x"
type textarea "MY wife went to work and her benefi"
type textarea "x"
type textarea "MY wife went to work and her benef"
type textarea "x"
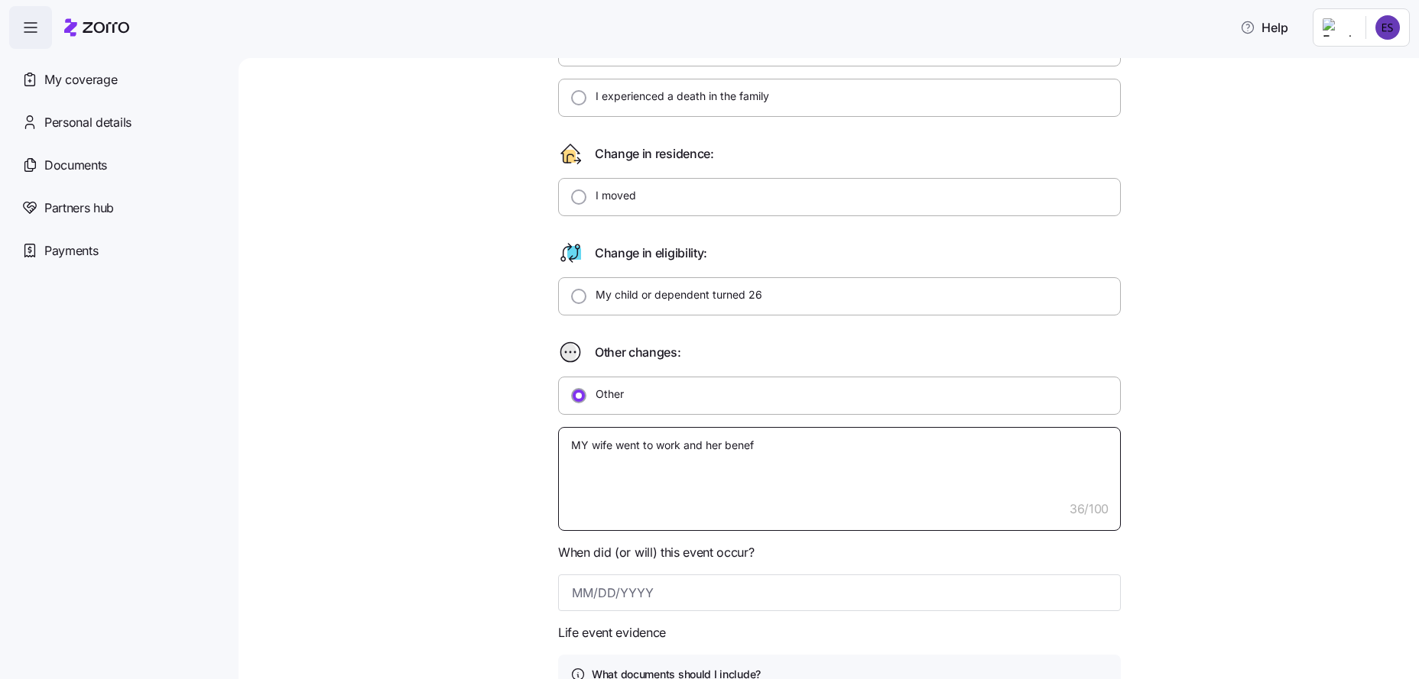
type textarea "MY wife went to work and her bene"
type textarea "x"
type textarea "MY wife went to work and her ben"
type textarea "x"
type textarea "MY wife went to work and her be"
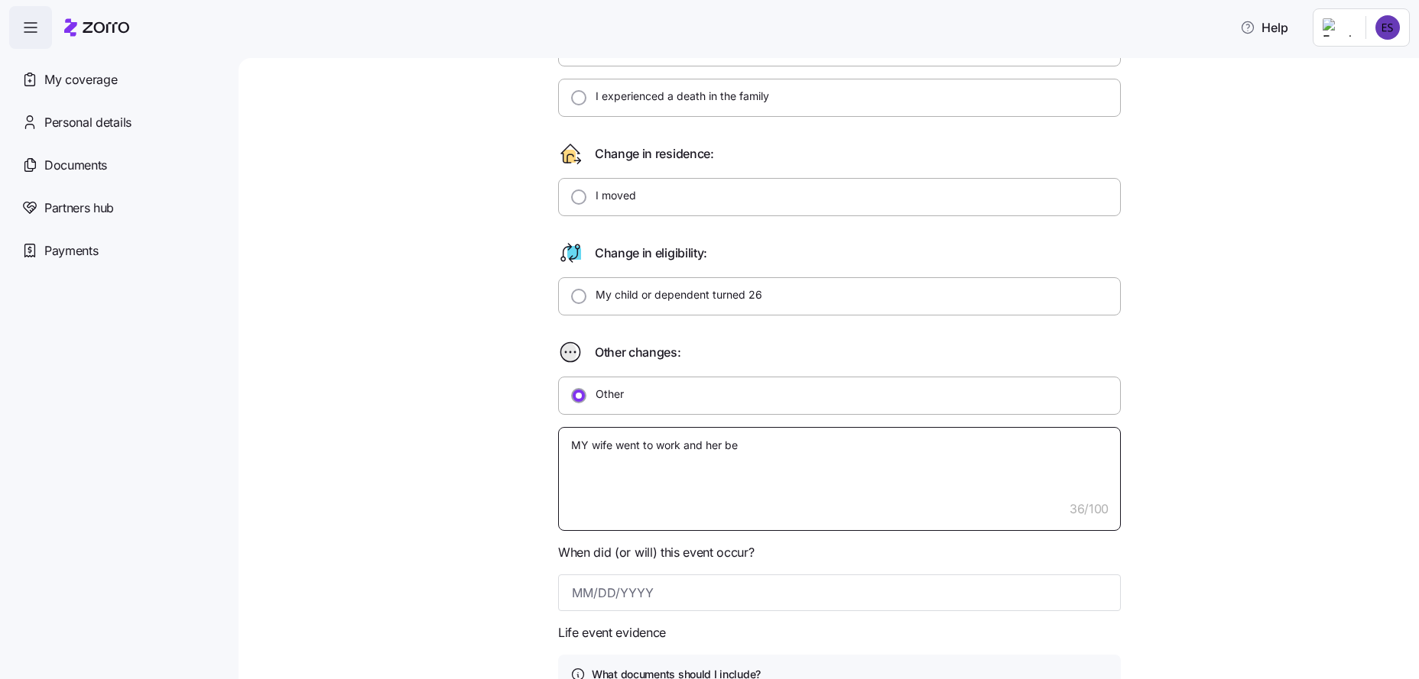
type textarea "x"
type textarea "MY wife went to work and her b"
type textarea "x"
type textarea "MY wife went to work and her"
type textarea "x"
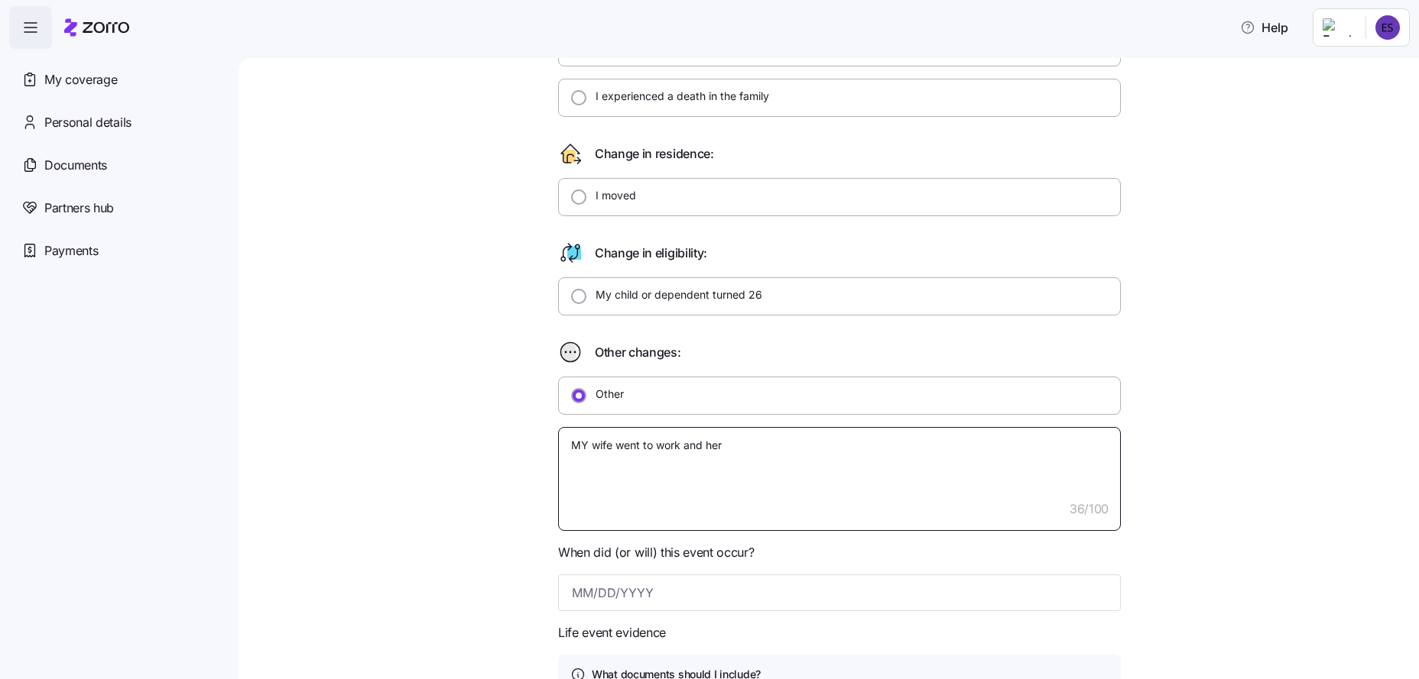
type textarea "MY wife went to work and her"
type textarea "x"
type textarea "MY wife went to work and he"
type textarea "x"
type textarea "MY wife went to work and h"
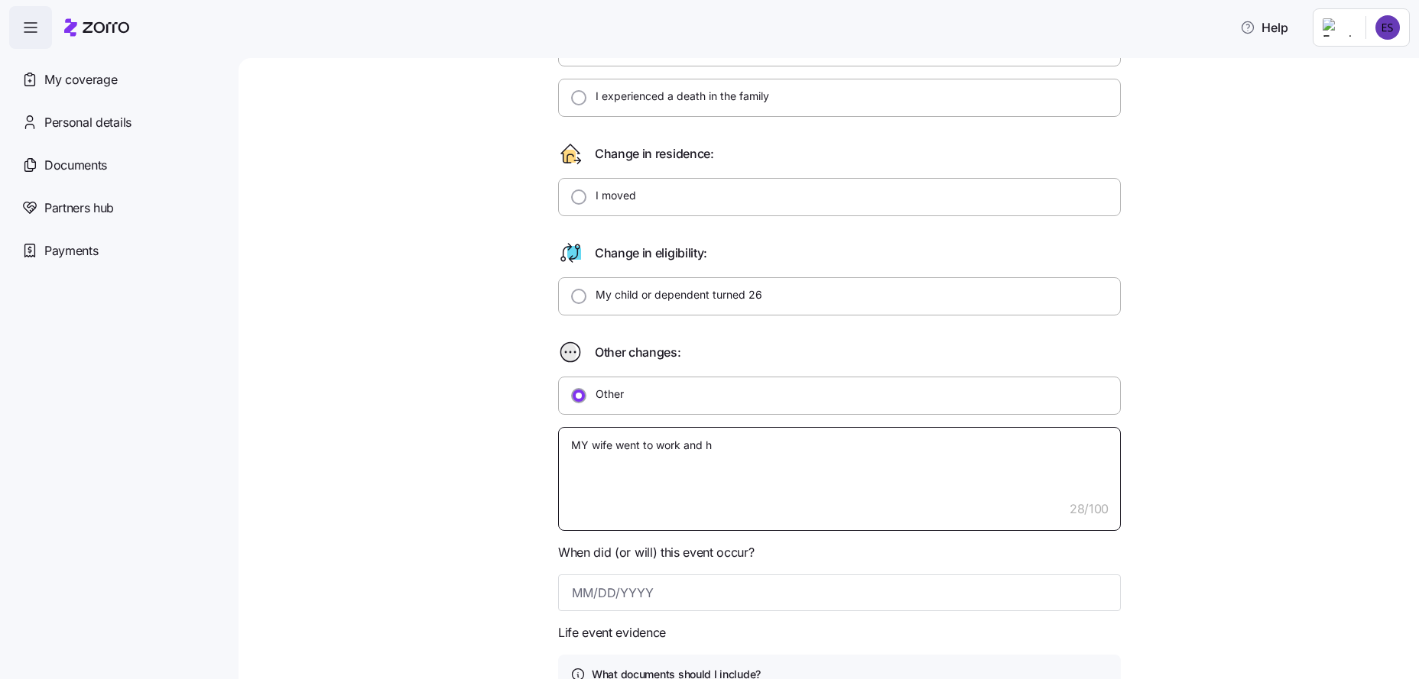
type textarea "x"
type textarea "MY wife went to work and"
type textarea "x"
type textarea "MY wife went to work and"
type textarea "x"
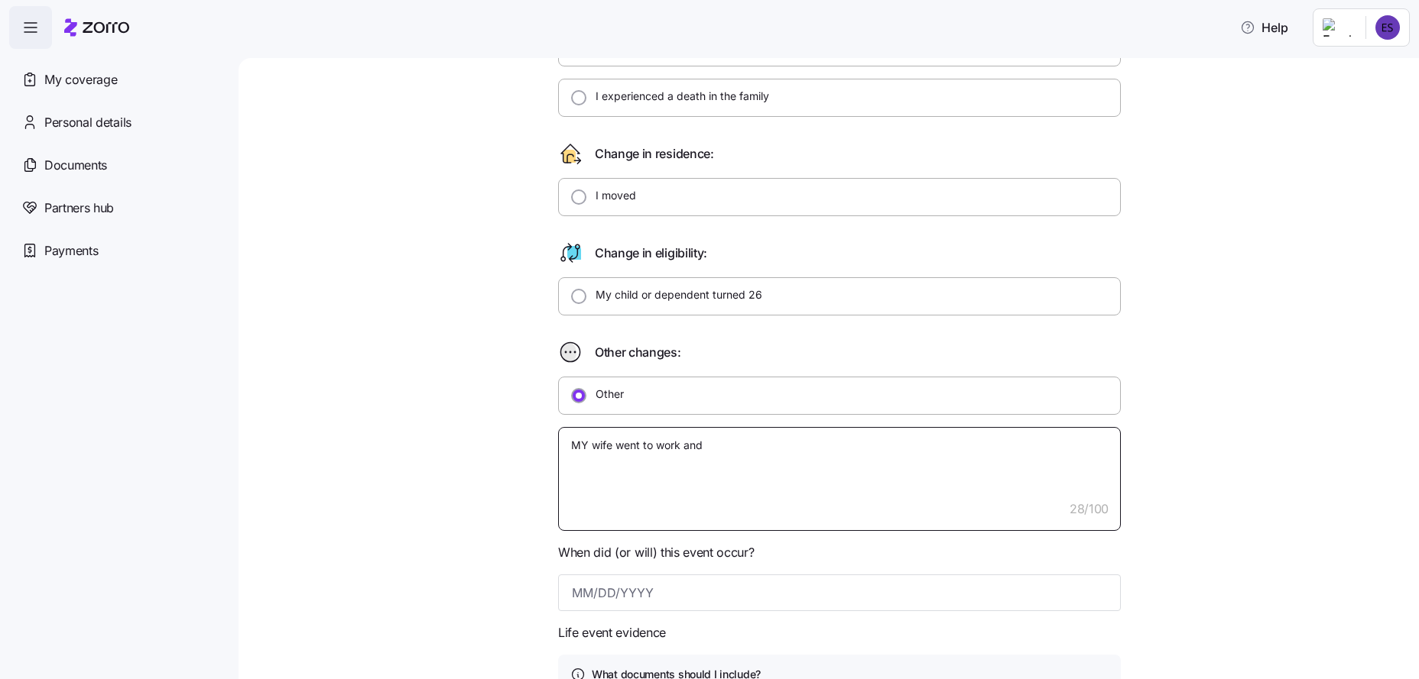
type textarea "MY wife went to work an"
type textarea "x"
type textarea "MY wife went to work a"
type textarea "x"
type textarea "MY wife went to work"
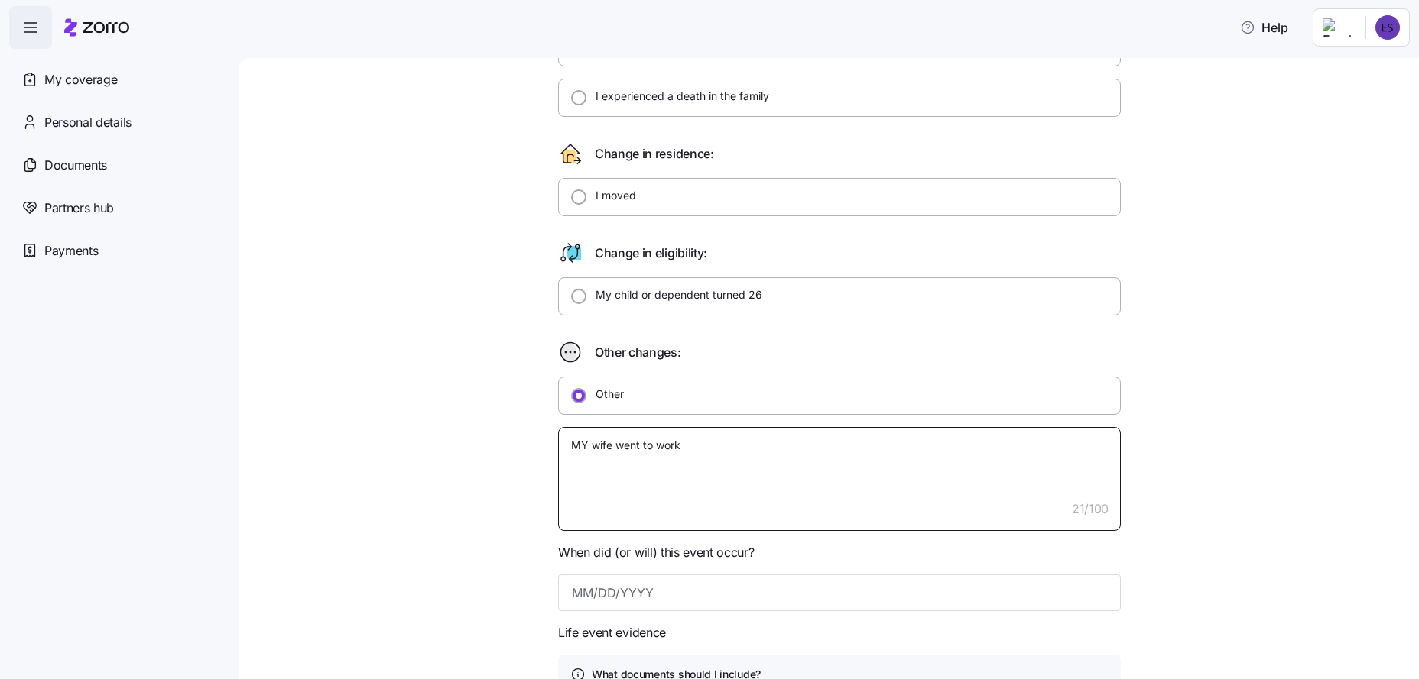
type textarea "x"
type textarea "MY wife went to work"
type textarea "x"
type textarea "MY wife went to work"
type textarea "x"
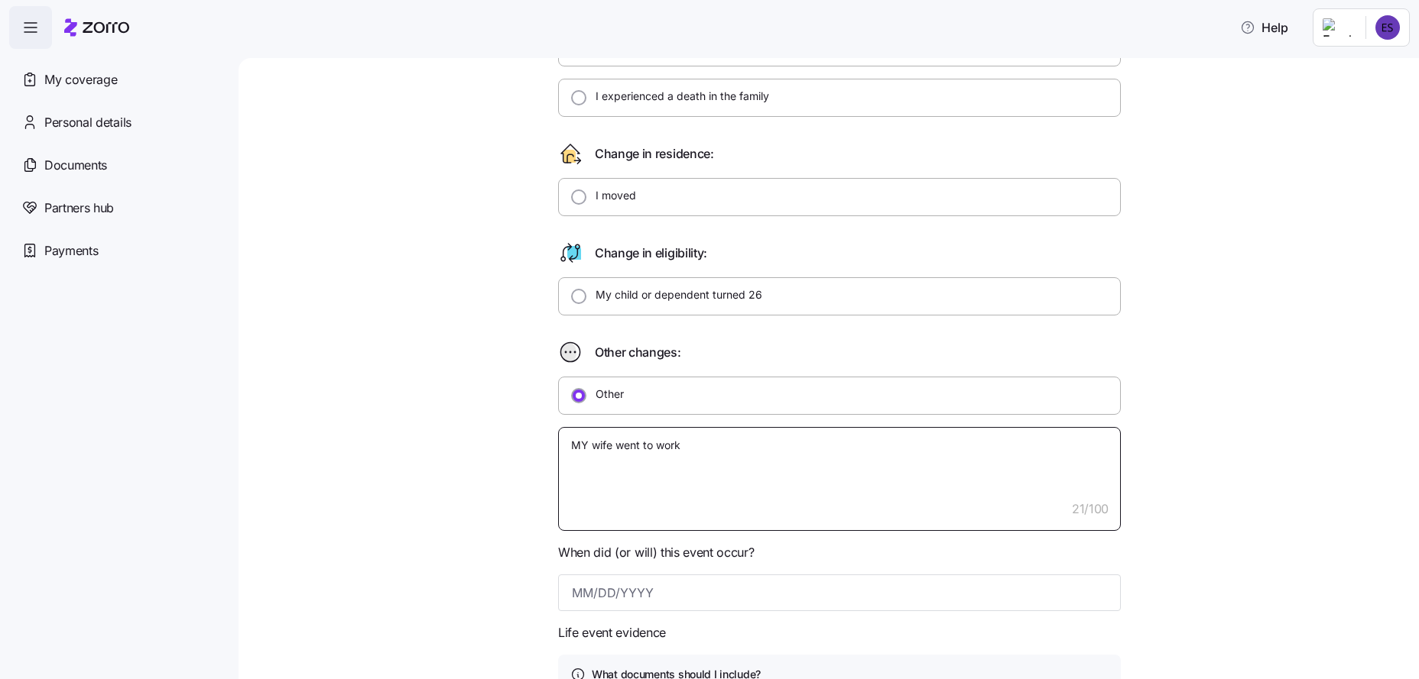
type textarea "MY wife went to work a"
type textarea "x"
type textarea "MY wife went to work an"
type textarea "x"
type textarea "MY wife went to work and"
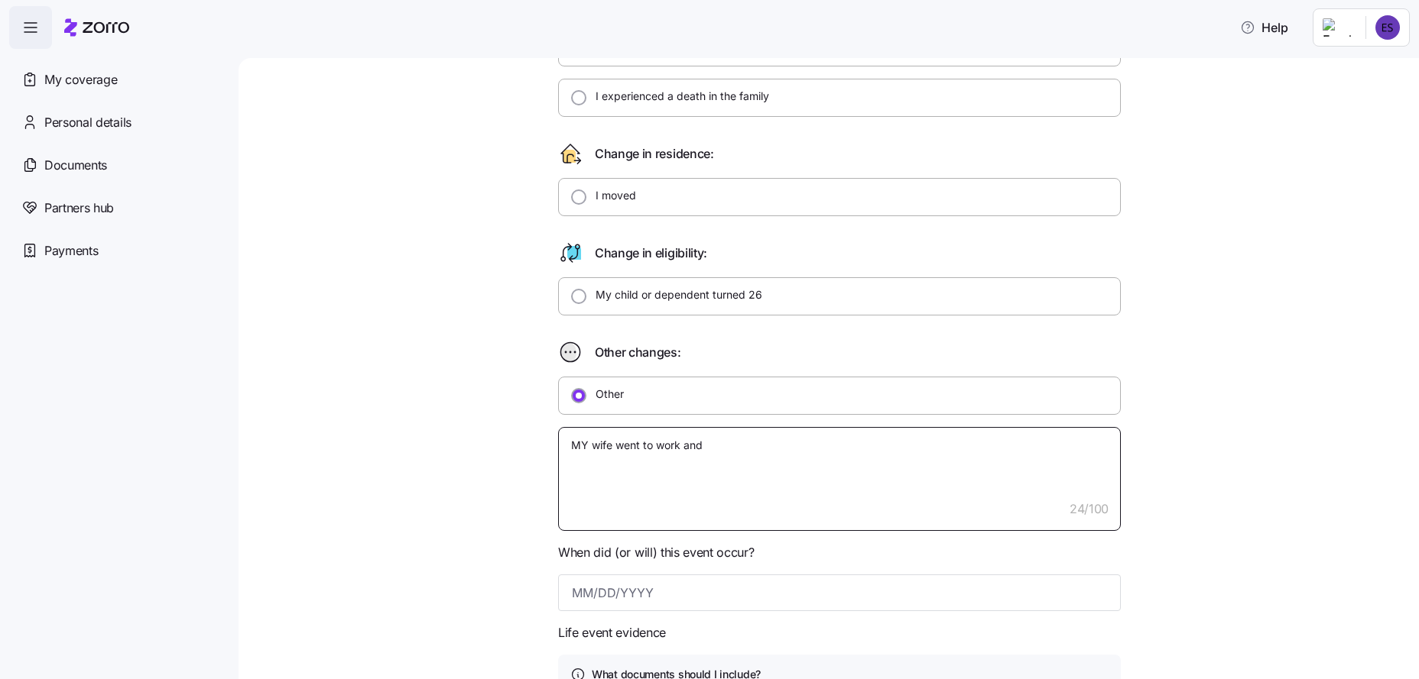
type textarea "x"
type textarea "MY wife went to work and"
type textarea "x"
type textarea "MY wife went to work and g"
type textarea "x"
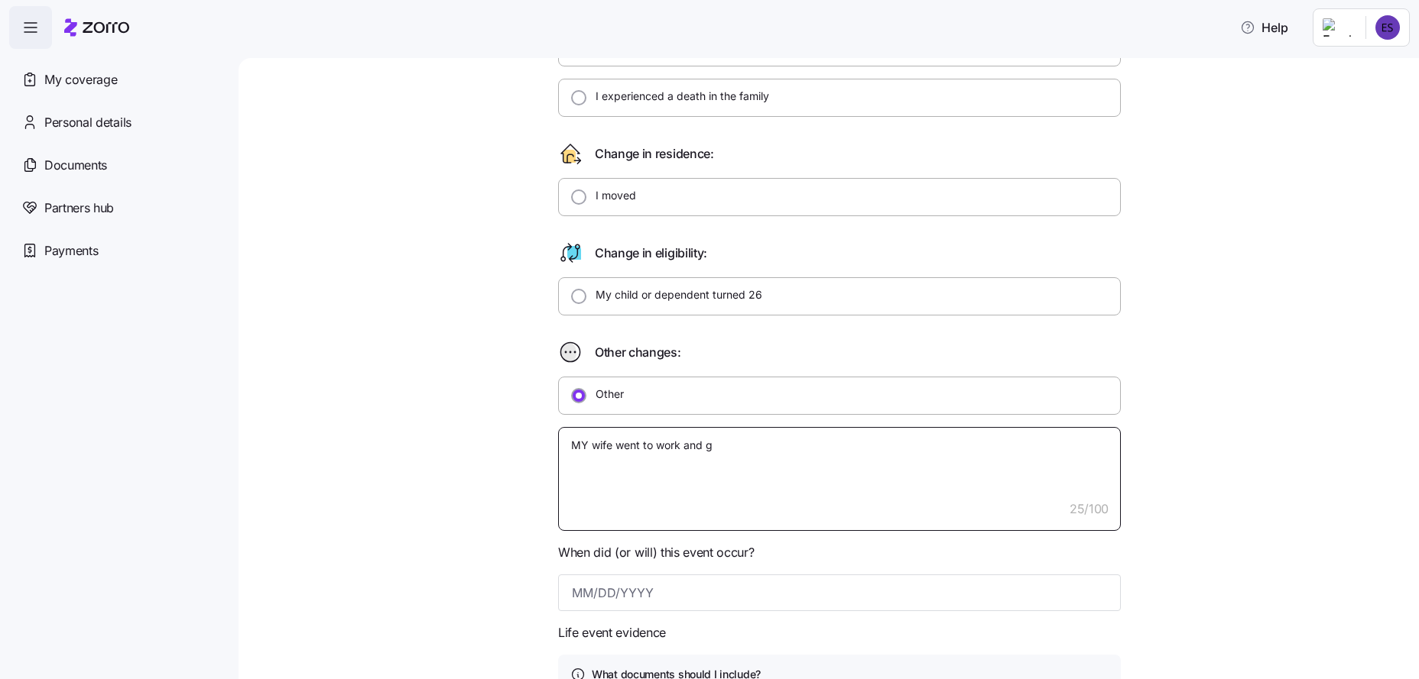
type textarea "MY wife went to work and go"
type textarea "x"
type textarea "MY wife went to work and goi"
type textarea "x"
type textarea "MY wife went to work and goin"
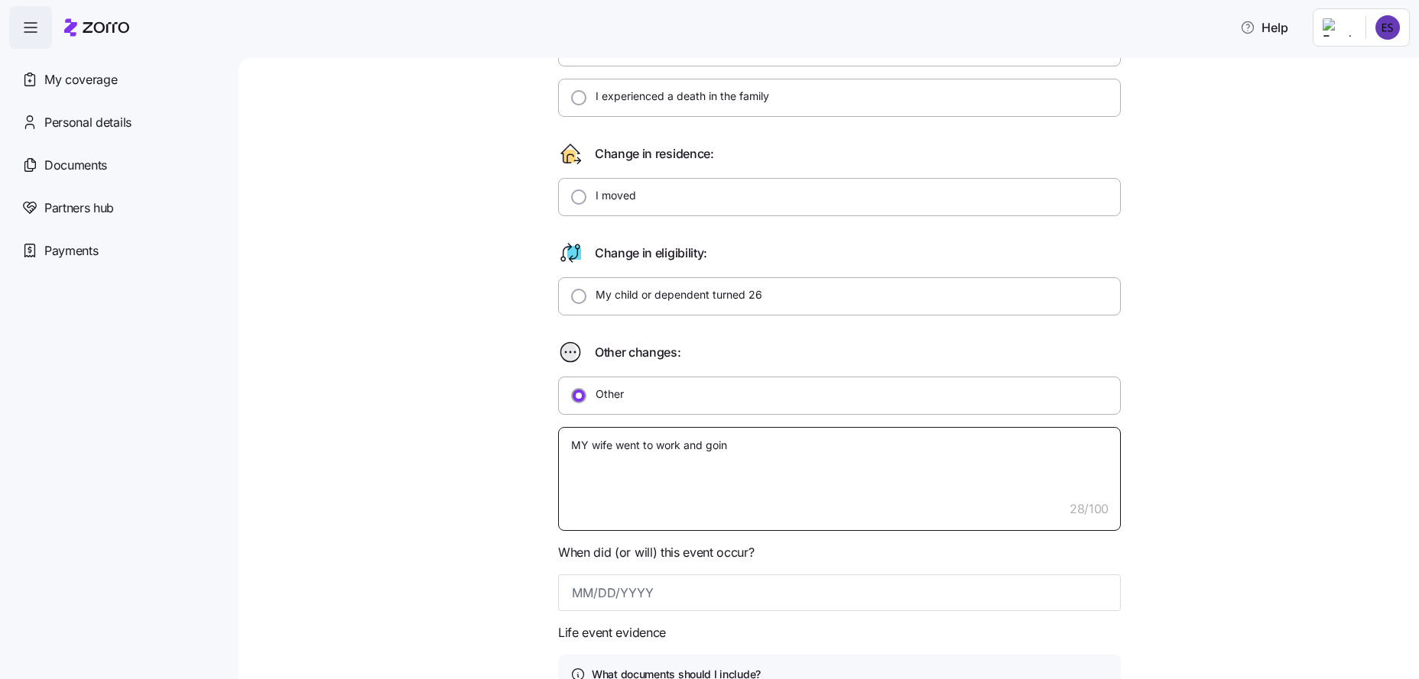
type textarea "x"
type textarea "MY wife went to work and going"
type textarea "x"
type textarea "MY wife went to work and going"
type textarea "x"
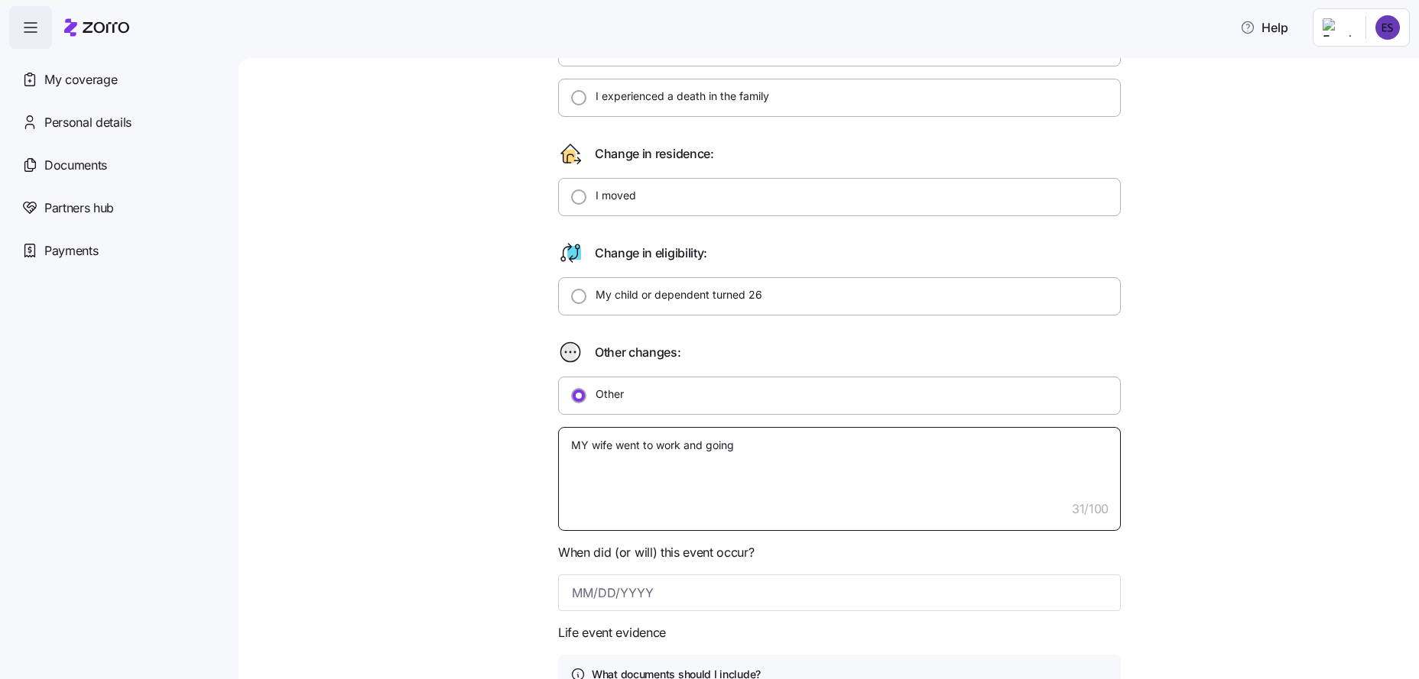
type textarea "MY wife went to work and going o"
type textarea "x"
type textarea "MY wife went to work and going on"
type textarea "x"
type textarea "MY wife went to work and going on"
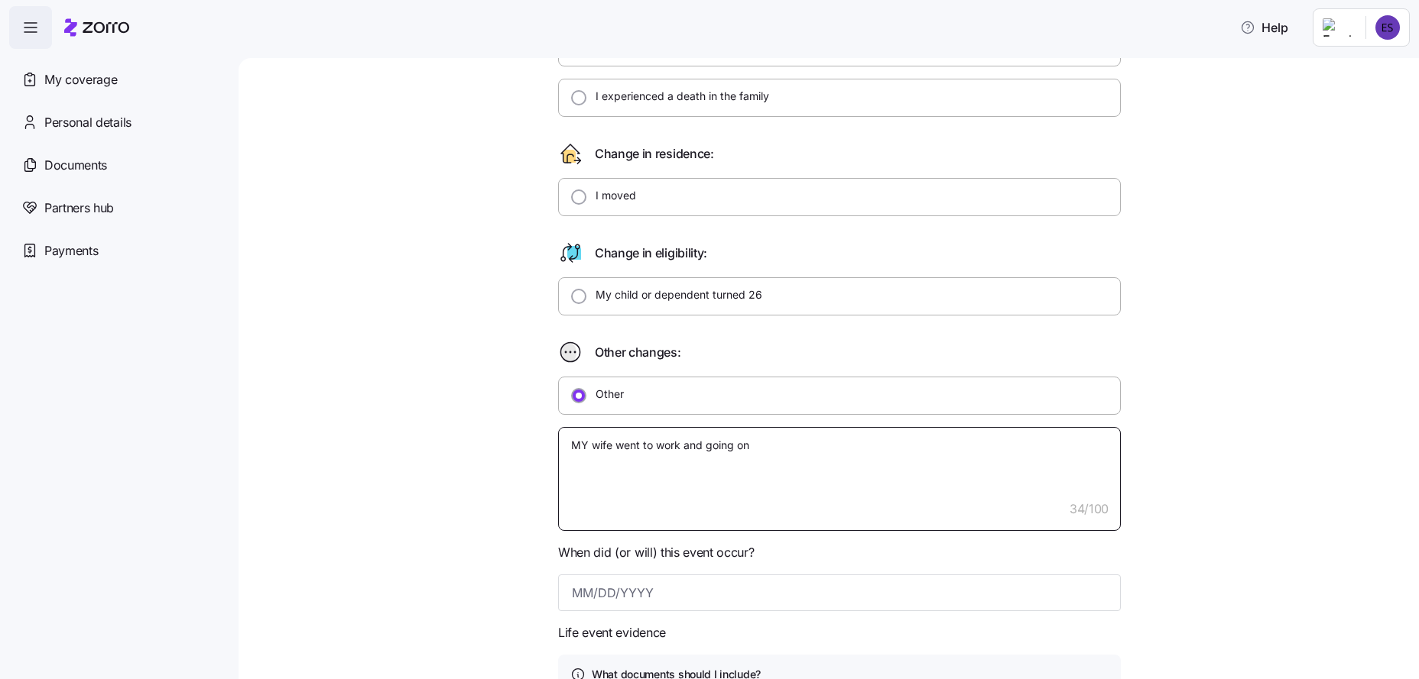
type textarea "x"
type textarea "MY wife went to work and going on h"
type textarea "x"
type textarea "MY wife went to work and going on he"
type textarea "x"
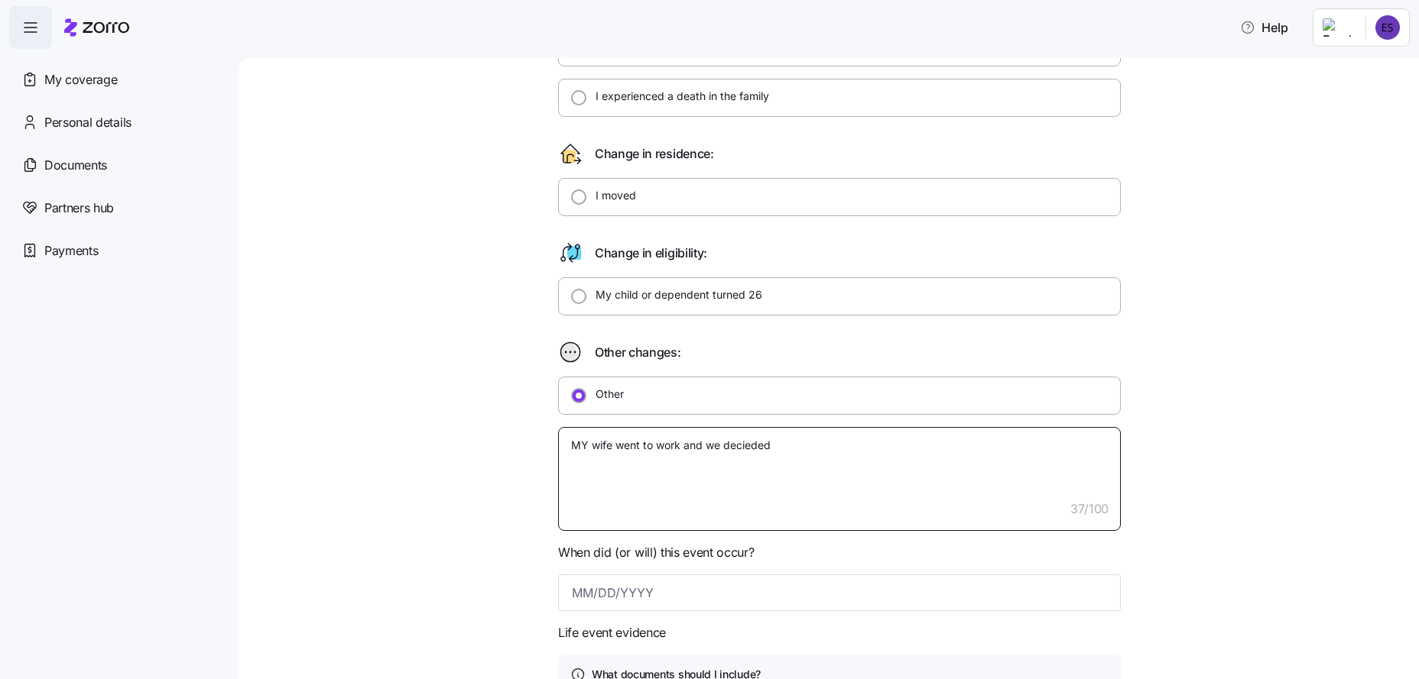
click at [736, 447] on textarea "MY wife went to work and we decieded" at bounding box center [839, 479] width 563 height 104
click at [750, 449] on textarea "MY wife went to work and we decieded" at bounding box center [839, 479] width 563 height 104
click at [736, 449] on textarea "MY wife went to work and we deed" at bounding box center [839, 479] width 563 height 104
click at [744, 446] on textarea "MY wife went to work and we deed" at bounding box center [839, 479] width 563 height 104
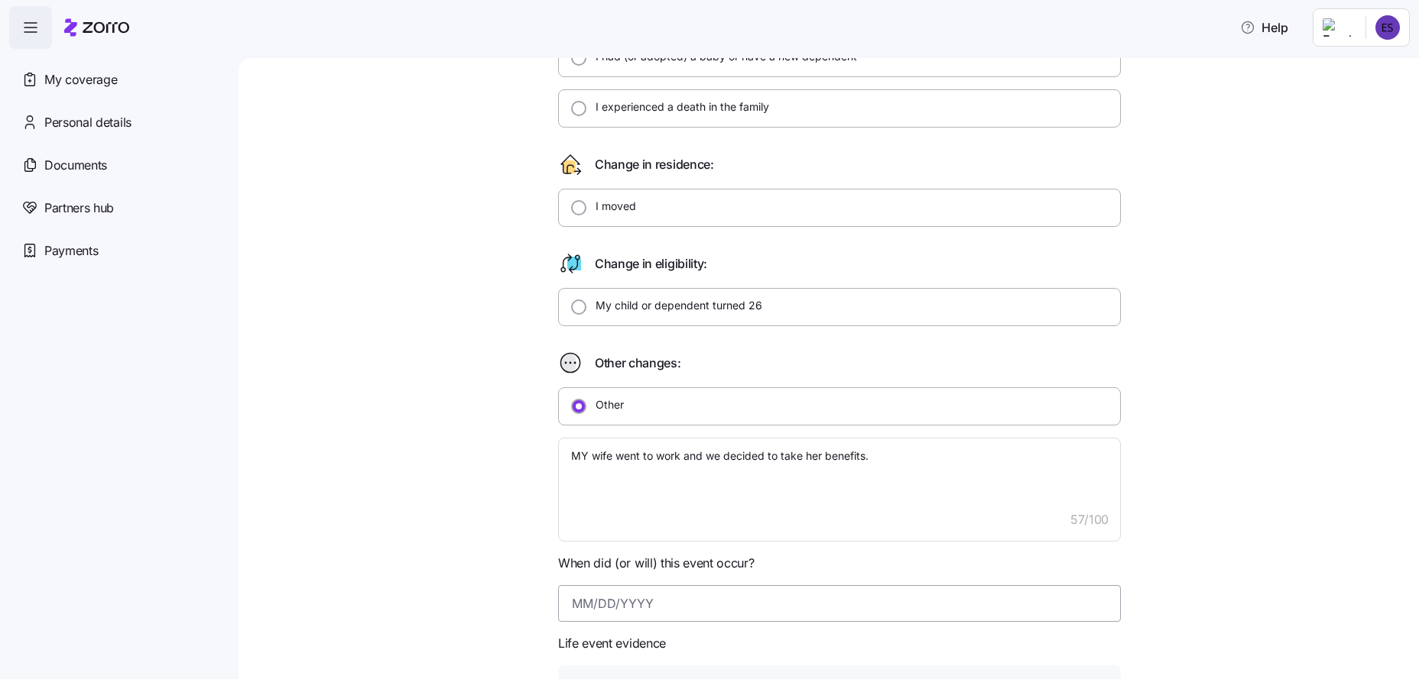
click at [657, 603] on input at bounding box center [839, 603] width 563 height 37
click at [1286, 193] on div "Qualifying Life Event Report Form What type of life change did you experience? …" at bounding box center [839, 445] width 1116 height 1222
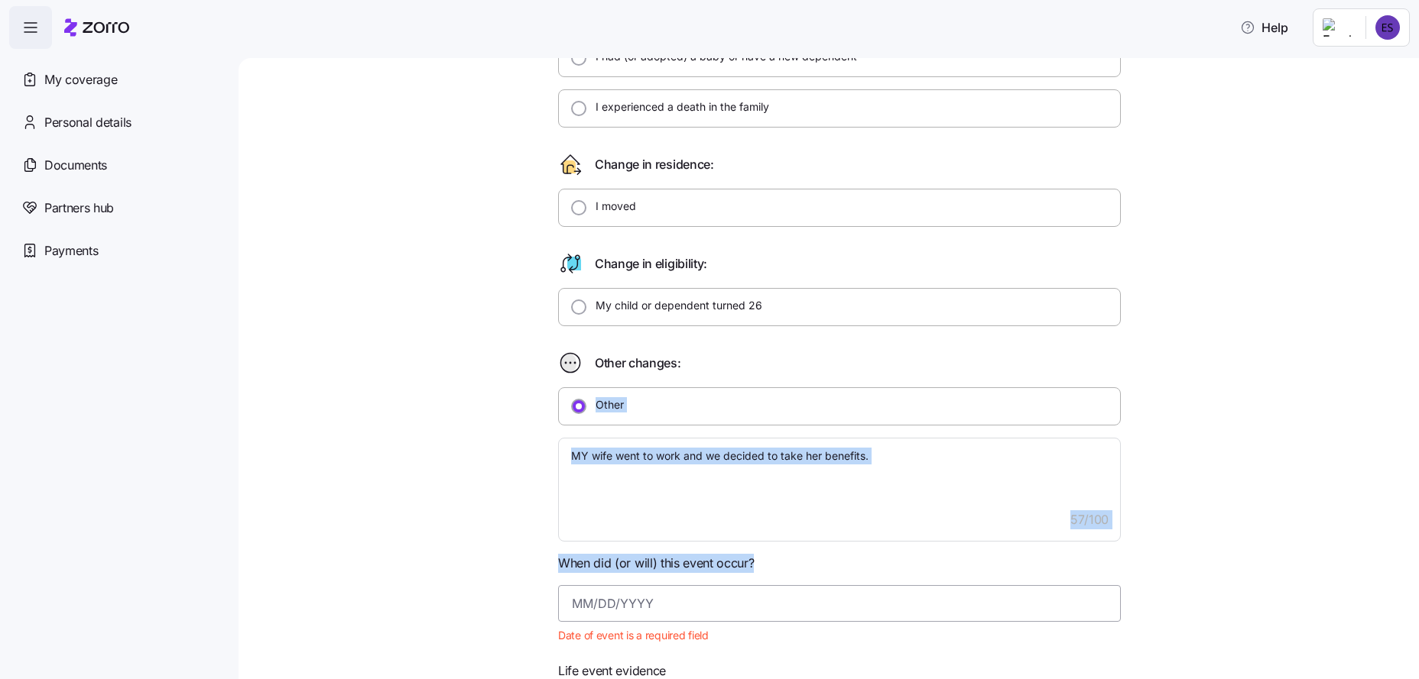
drag, startPoint x: 1283, startPoint y: 177, endPoint x: 585, endPoint y: 601, distance: 816.6
click at [585, 601] on div "Qualifying Life Event Report Form What type of life change did you experience? …" at bounding box center [839, 459] width 1116 height 1250
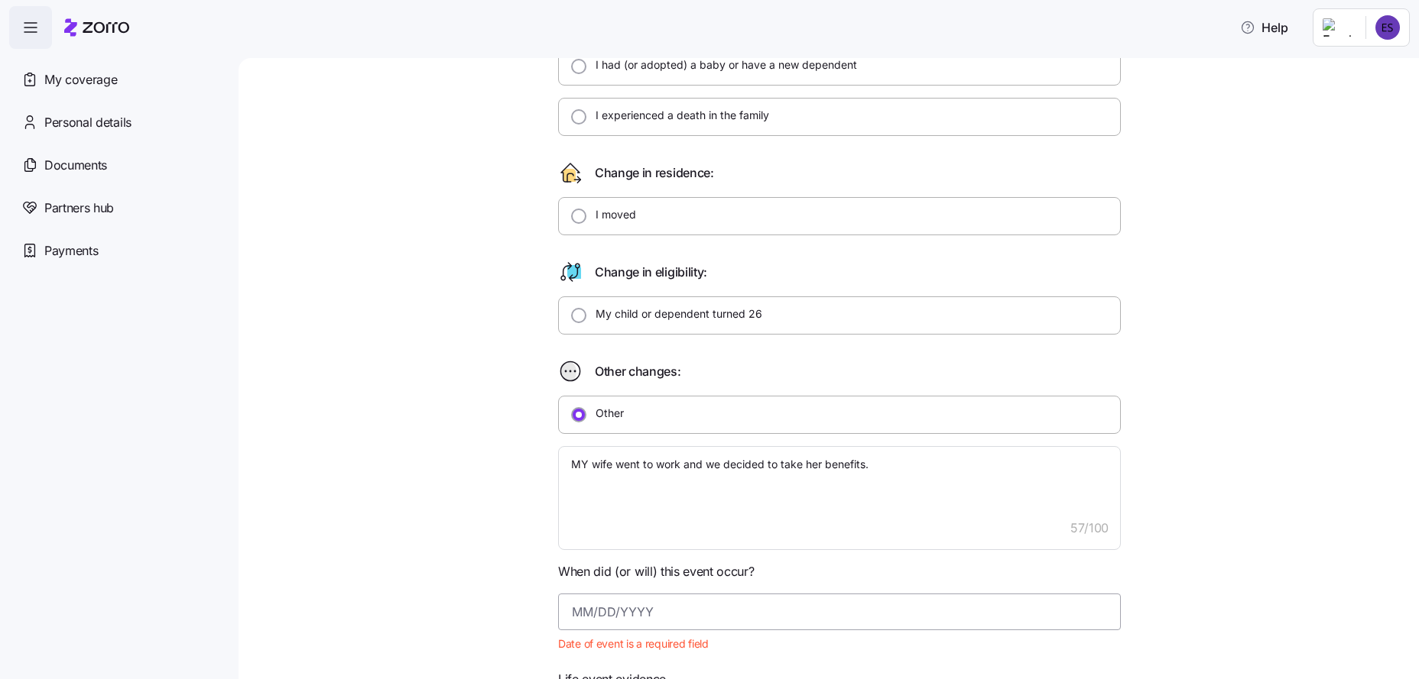
click at [598, 621] on input at bounding box center [839, 612] width 563 height 37
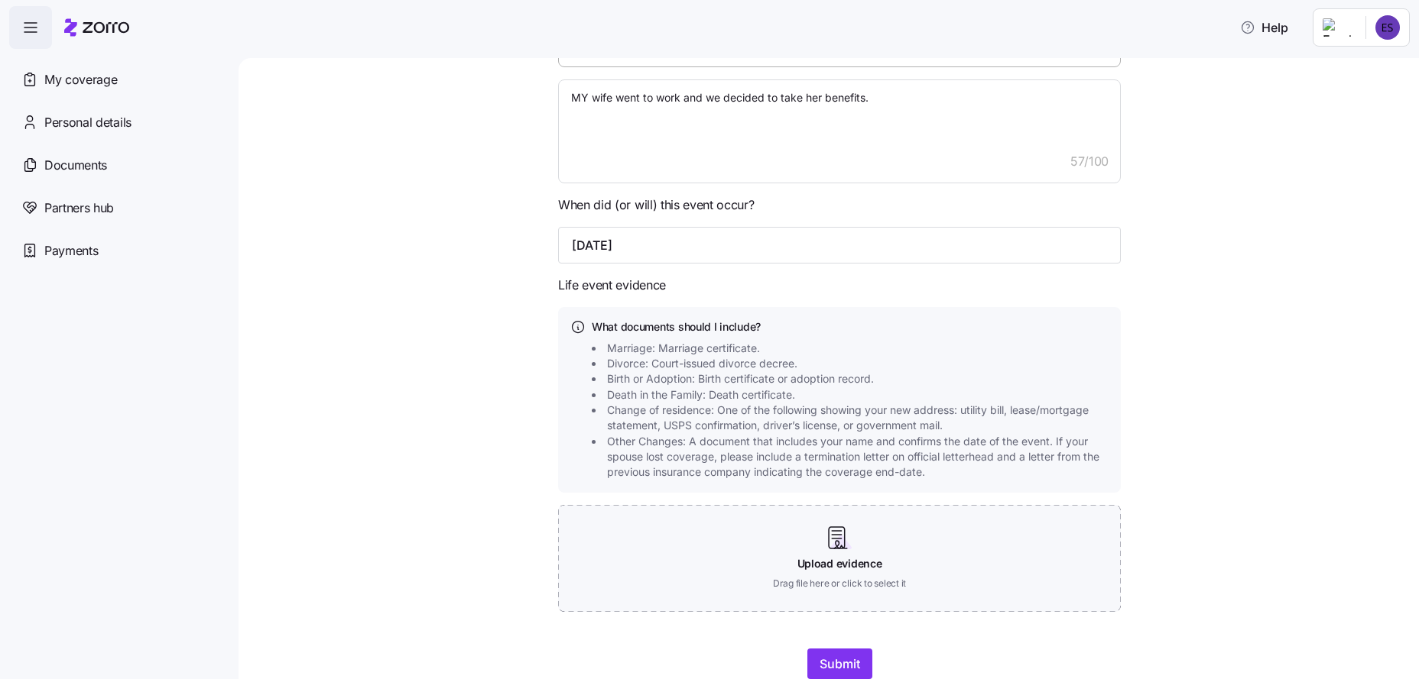
scroll to position [0, 0]
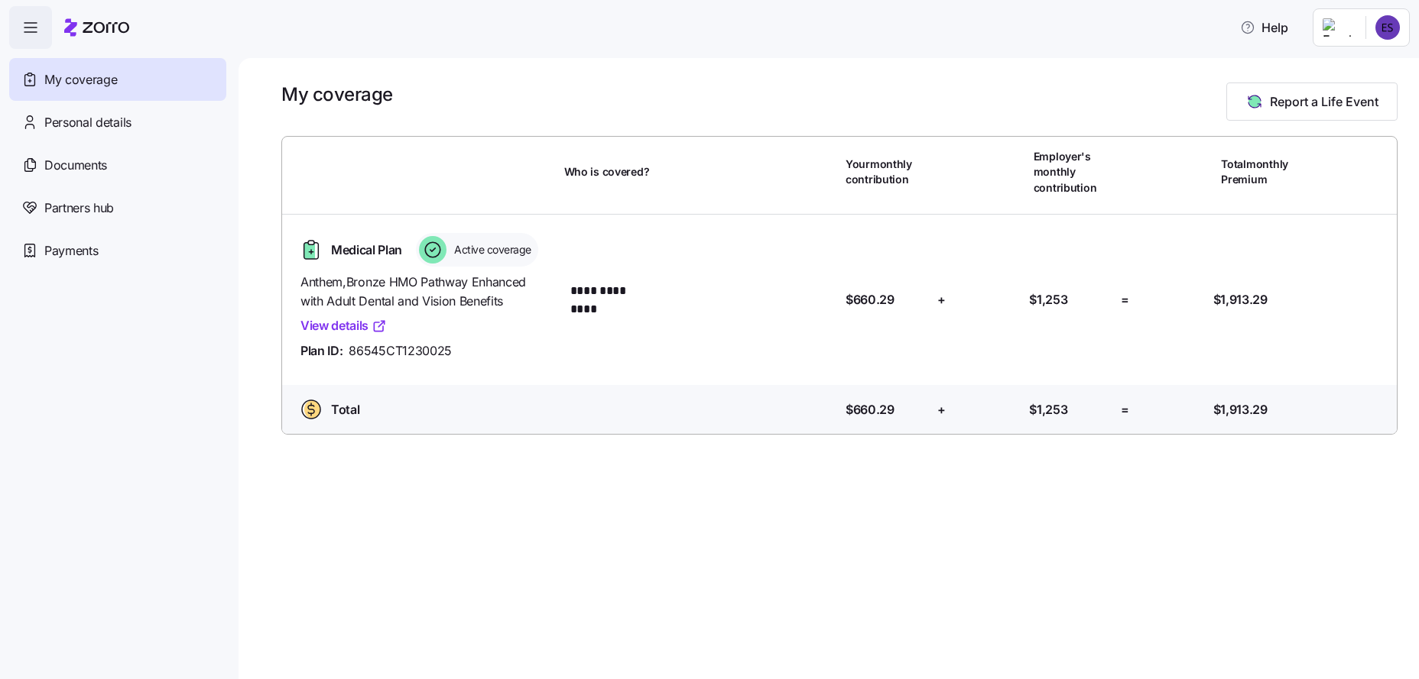
click at [352, 330] on link "View details" at bounding box center [343, 325] width 86 height 19
click at [92, 170] on span "Documents" at bounding box center [75, 165] width 63 height 19
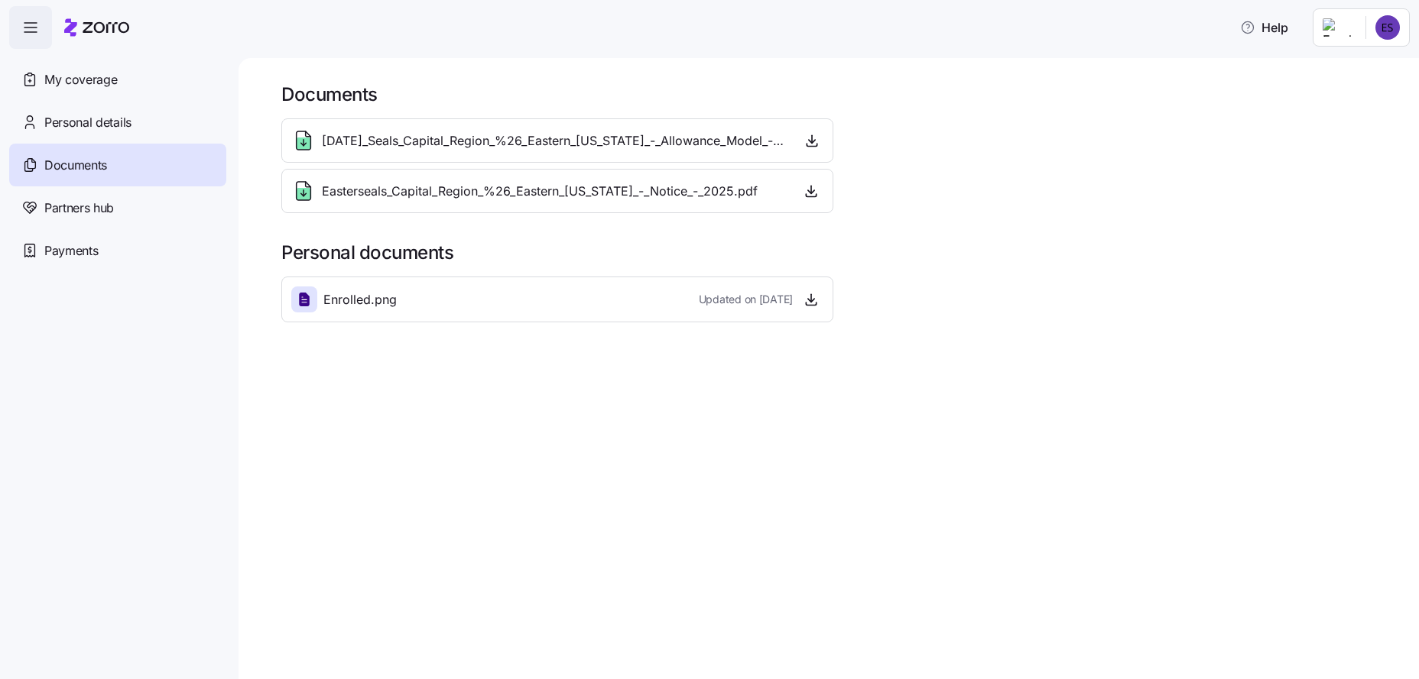
click at [373, 141] on span "[DATE]_Seals_Capital_Region_%26_Eastern_[US_STATE]_-_Allowance_Model_-_2025.pdf" at bounding box center [555, 140] width 466 height 19
click at [99, 78] on span "My coverage" at bounding box center [80, 79] width 73 height 19
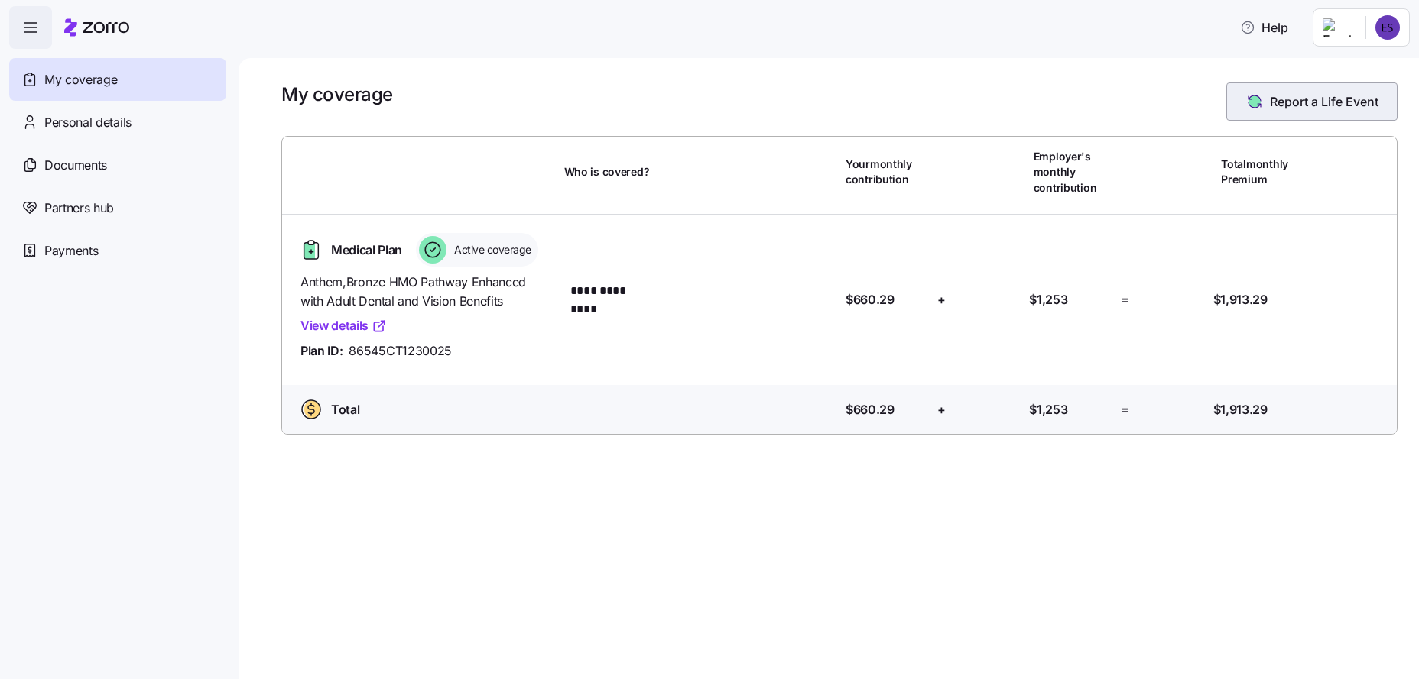
click at [1288, 103] on span "Report a Life Event" at bounding box center [1323, 101] width 109 height 18
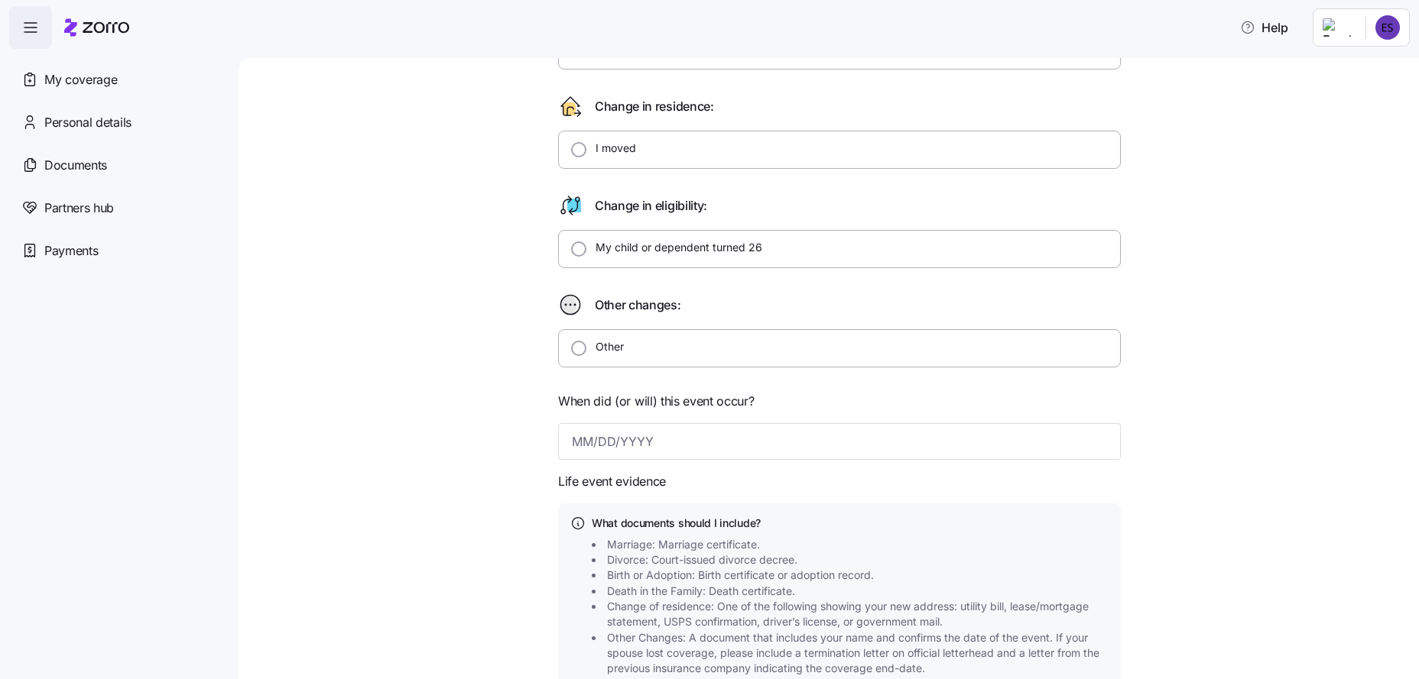
scroll to position [326, 0]
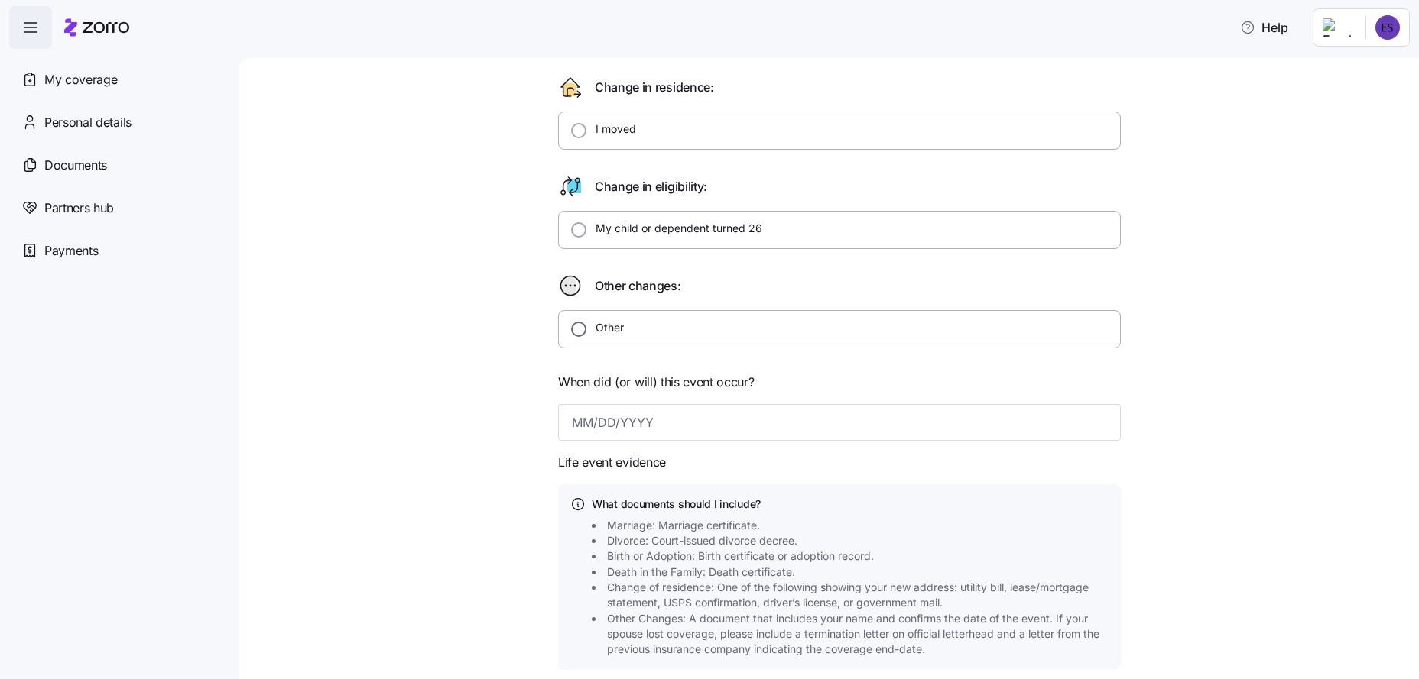
click at [571, 330] on input "Other" at bounding box center [578, 329] width 15 height 15
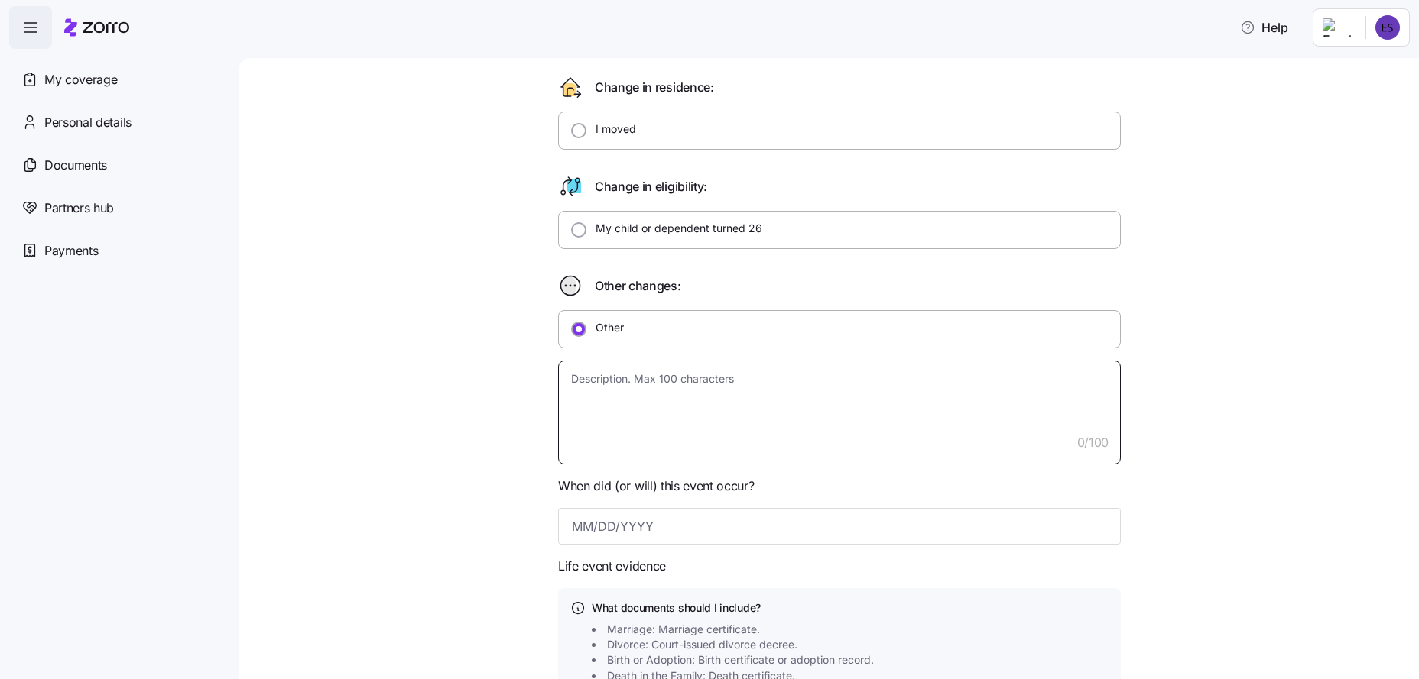
click at [588, 386] on textarea at bounding box center [839, 413] width 563 height 104
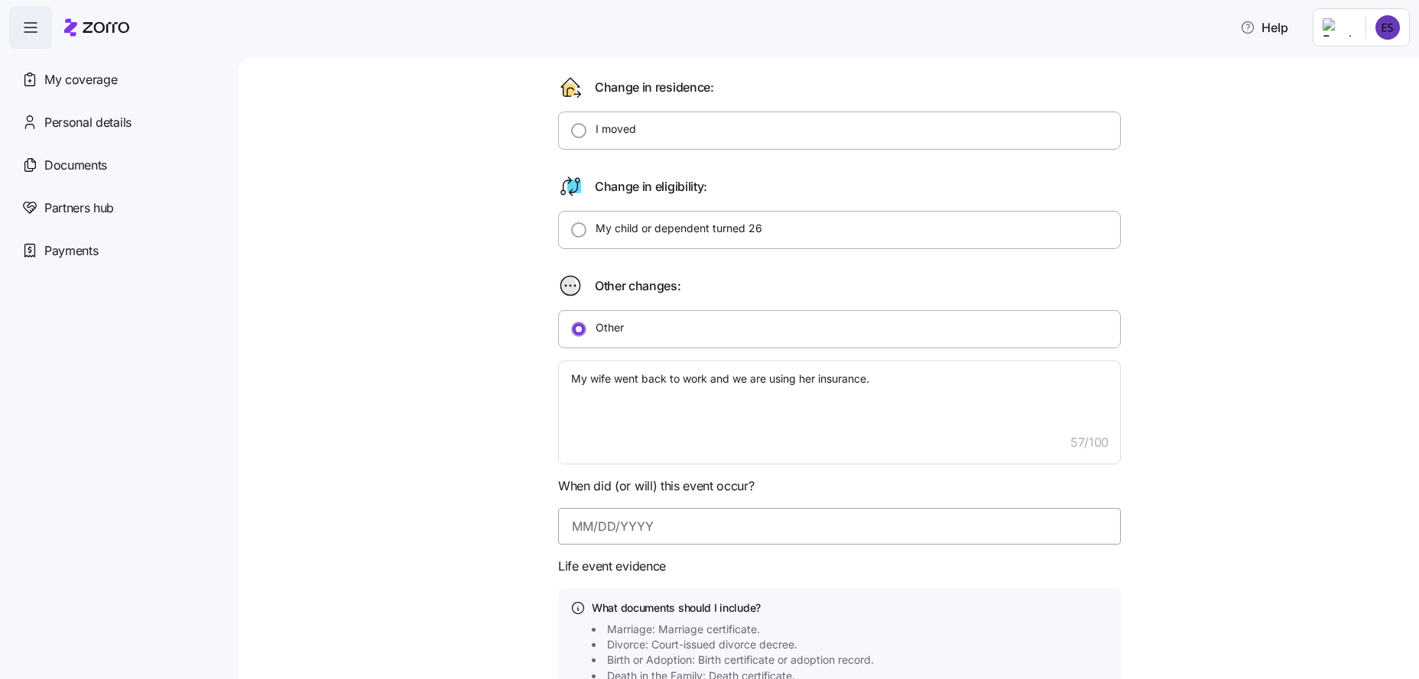
click at [592, 527] on input at bounding box center [839, 526] width 563 height 37
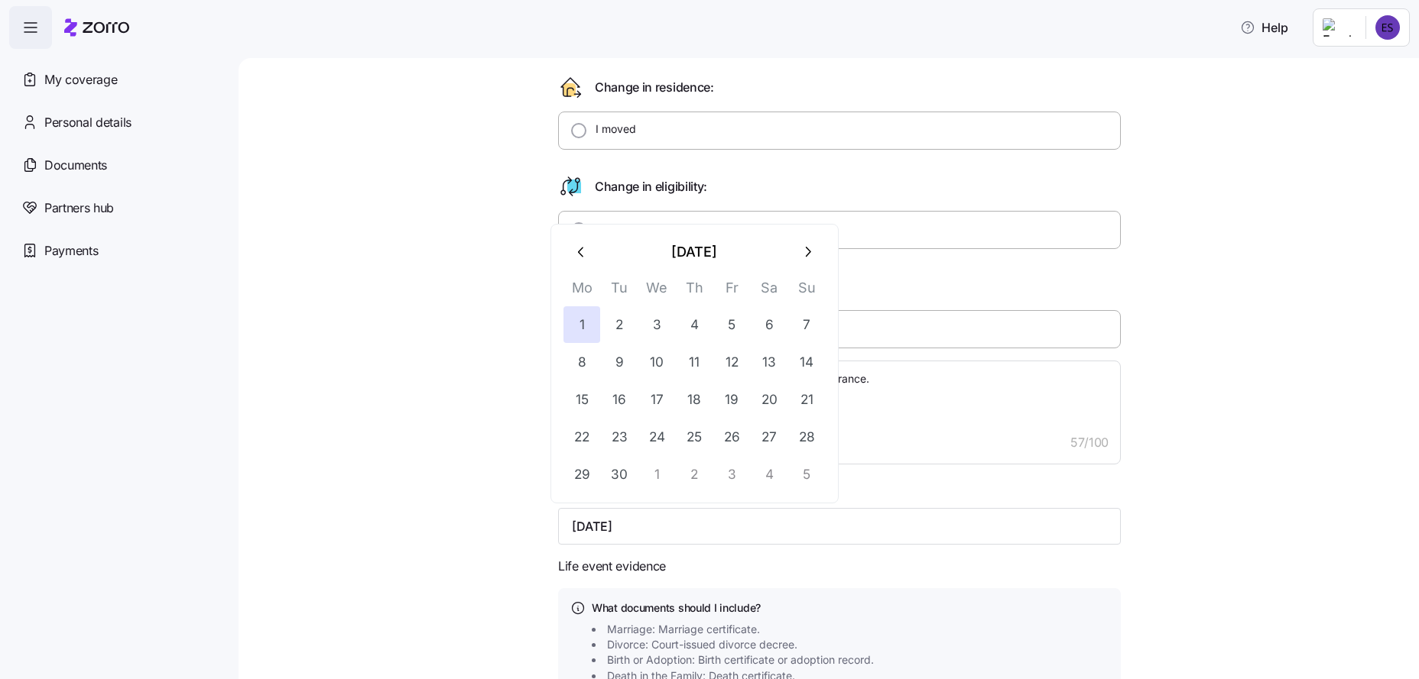
click at [996, 319] on div "Other" at bounding box center [839, 329] width 563 height 38
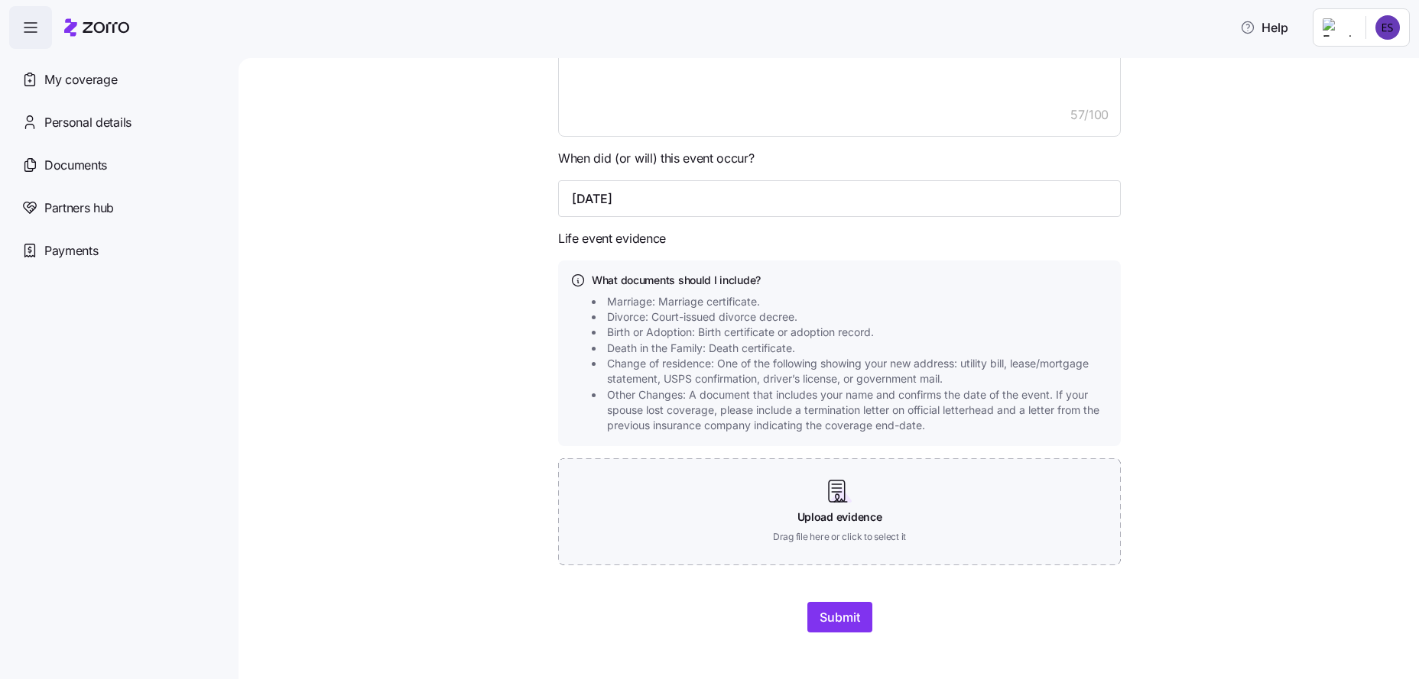
scroll to position [665, 0]
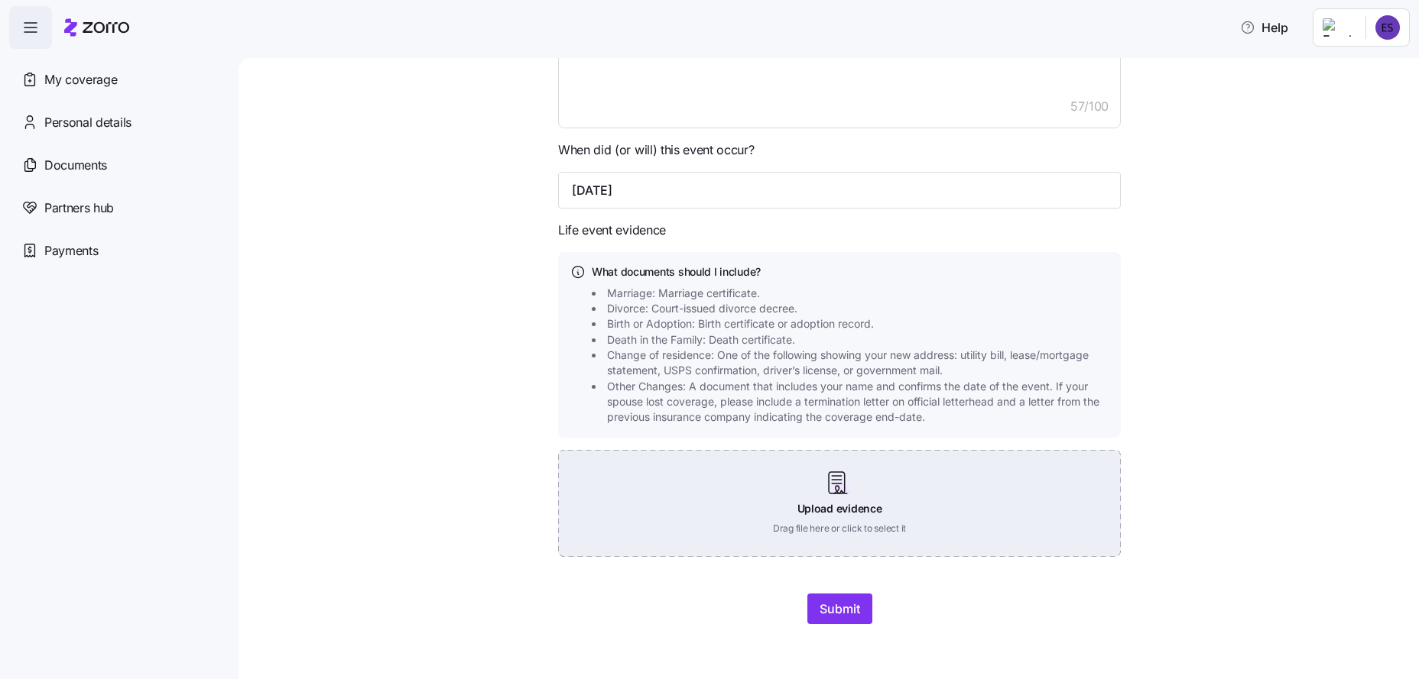
click at [829, 491] on div "Upload evidence Drag file here or click to select it" at bounding box center [839, 503] width 563 height 107
click at [813, 499] on div "Upload evidence Drag file here or click to select it" at bounding box center [839, 503] width 563 height 107
click at [830, 522] on div "Upload evidence Drag file here or click to select it" at bounding box center [839, 503] width 563 height 107
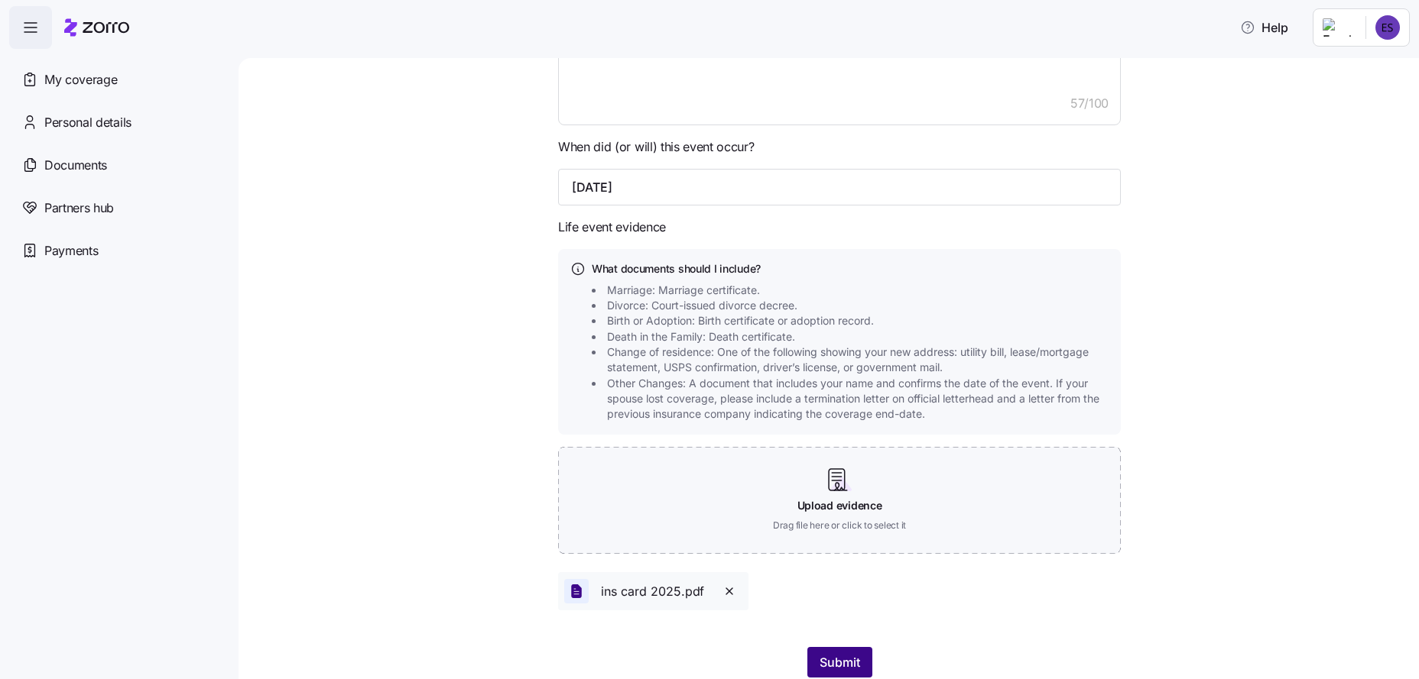
click at [832, 662] on span "Submit" at bounding box center [839, 662] width 41 height 18
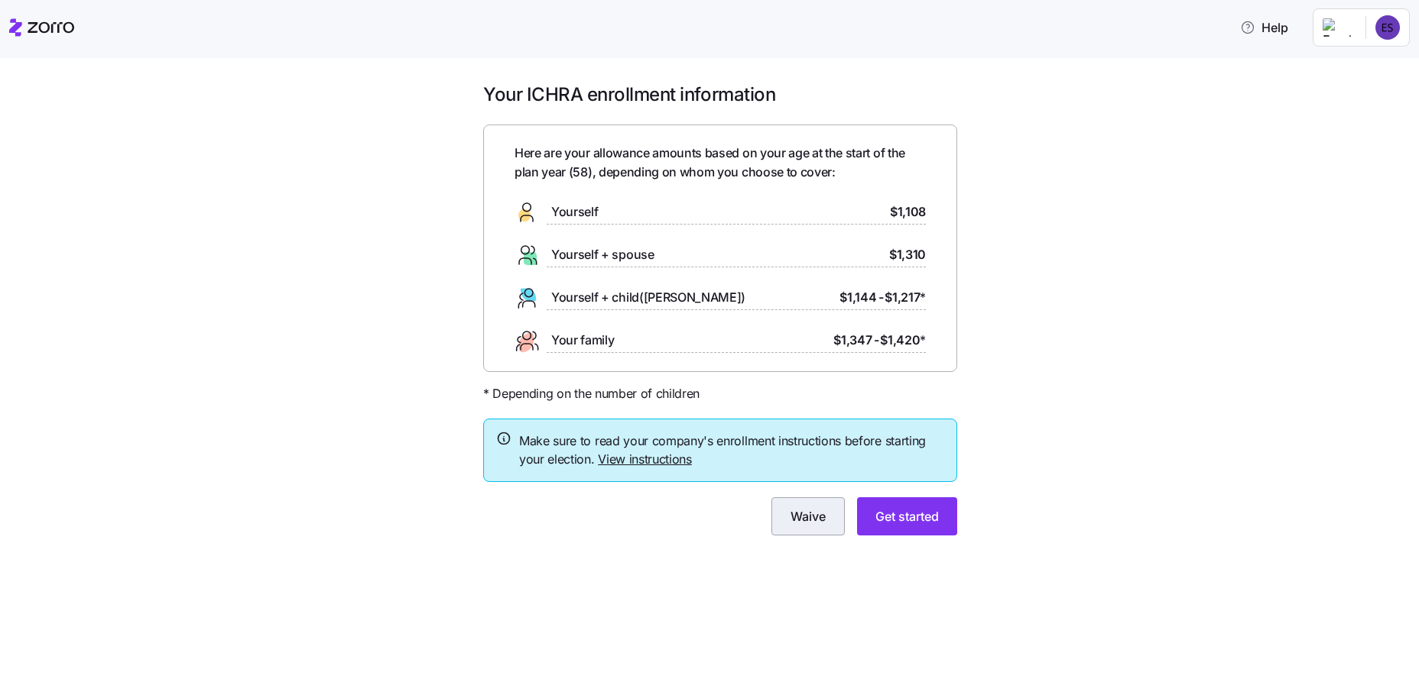
click at [809, 522] on span "Waive" at bounding box center [807, 516] width 35 height 18
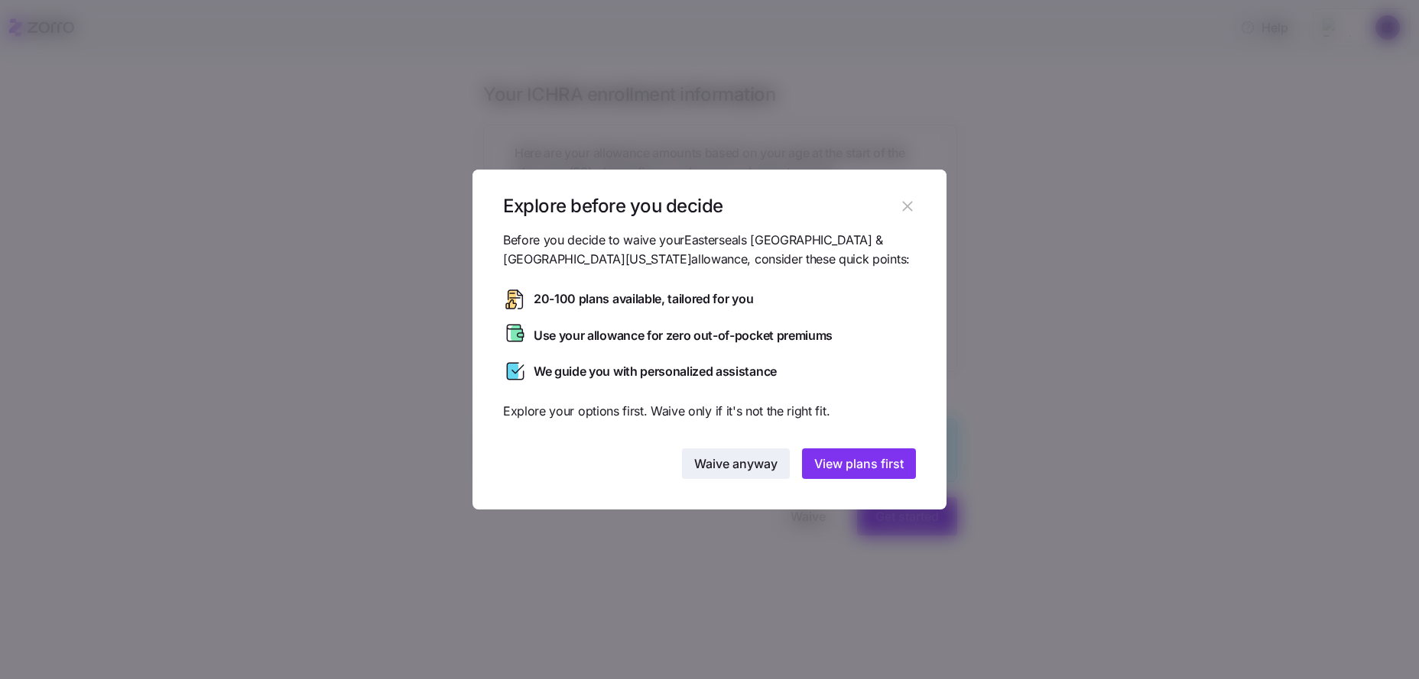
click at [742, 462] on span "Waive anyway" at bounding box center [735, 464] width 83 height 18
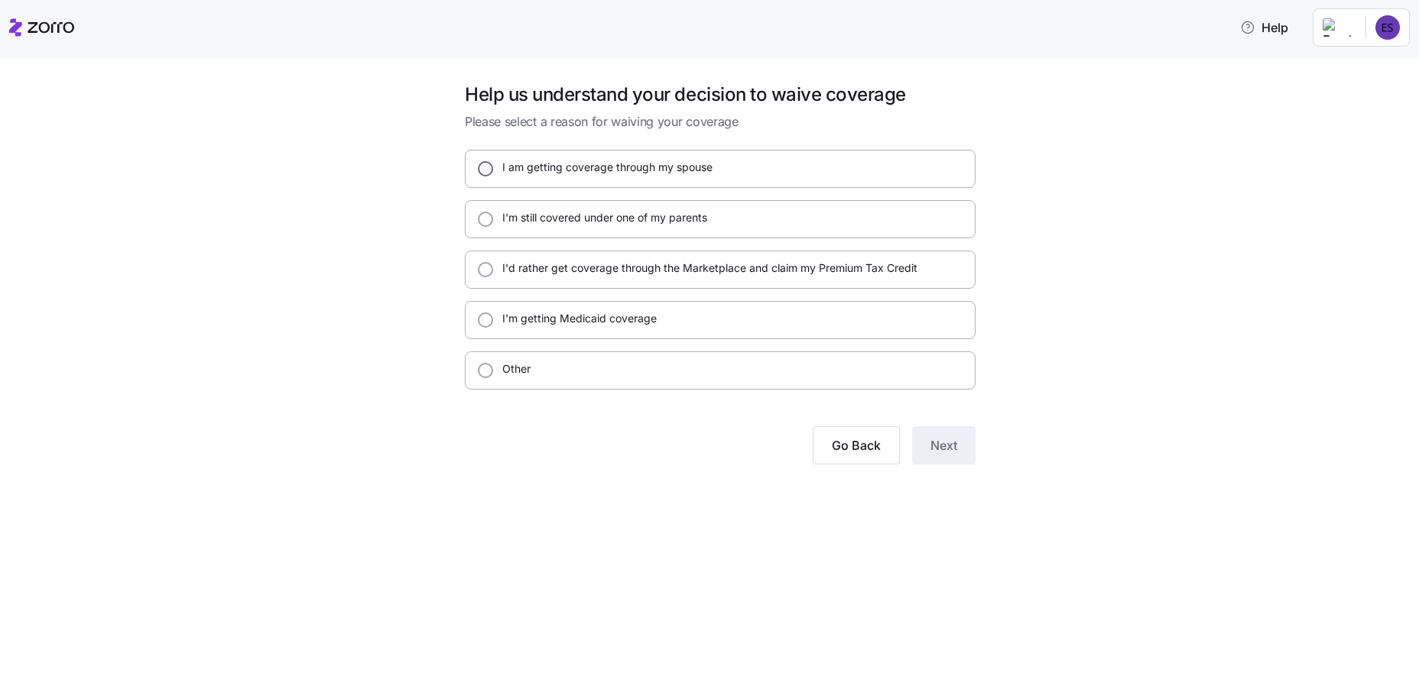
click at [488, 166] on input "I am getting coverage through my spouse" at bounding box center [485, 168] width 15 height 15
click at [943, 446] on span "Next" at bounding box center [943, 445] width 27 height 18
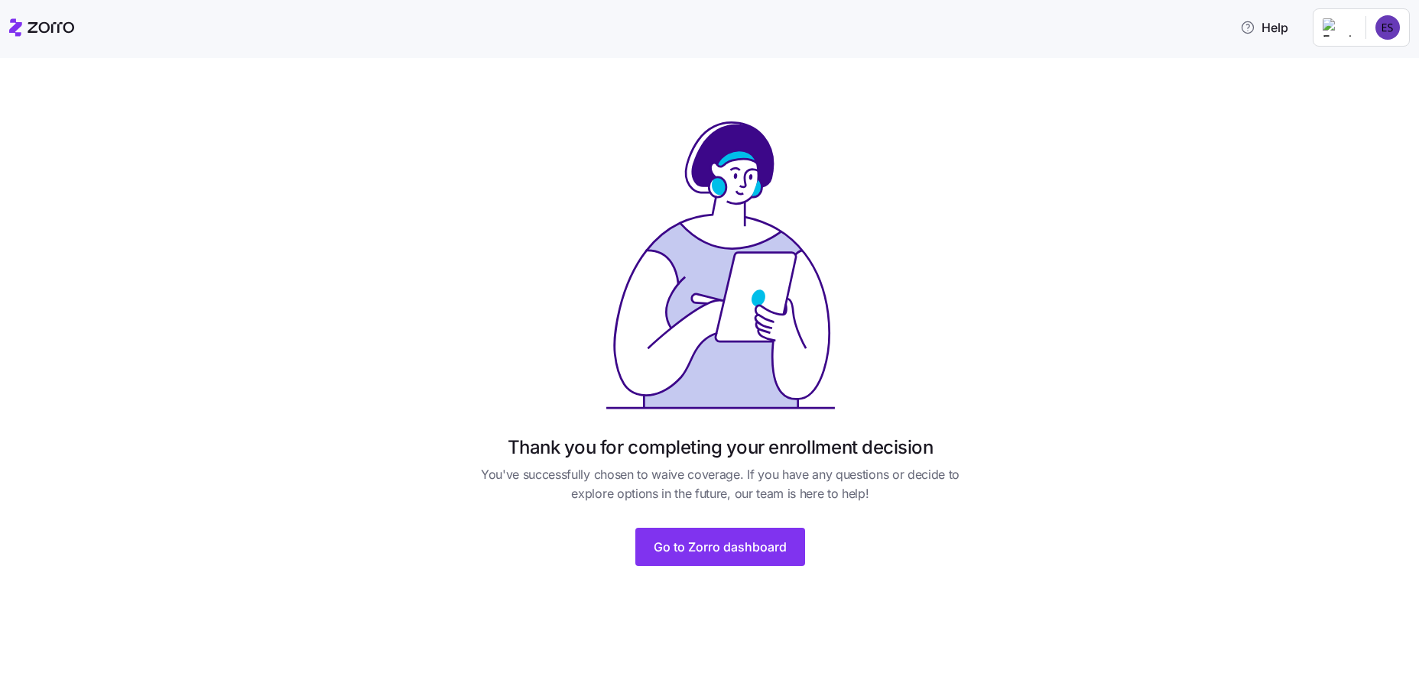
click at [968, 498] on span "You've successfully chosen to waive coverage. If you have any questions or deci…" at bounding box center [720, 484] width 511 height 38
click at [766, 545] on span "Go to Zorro dashboard" at bounding box center [719, 547] width 133 height 18
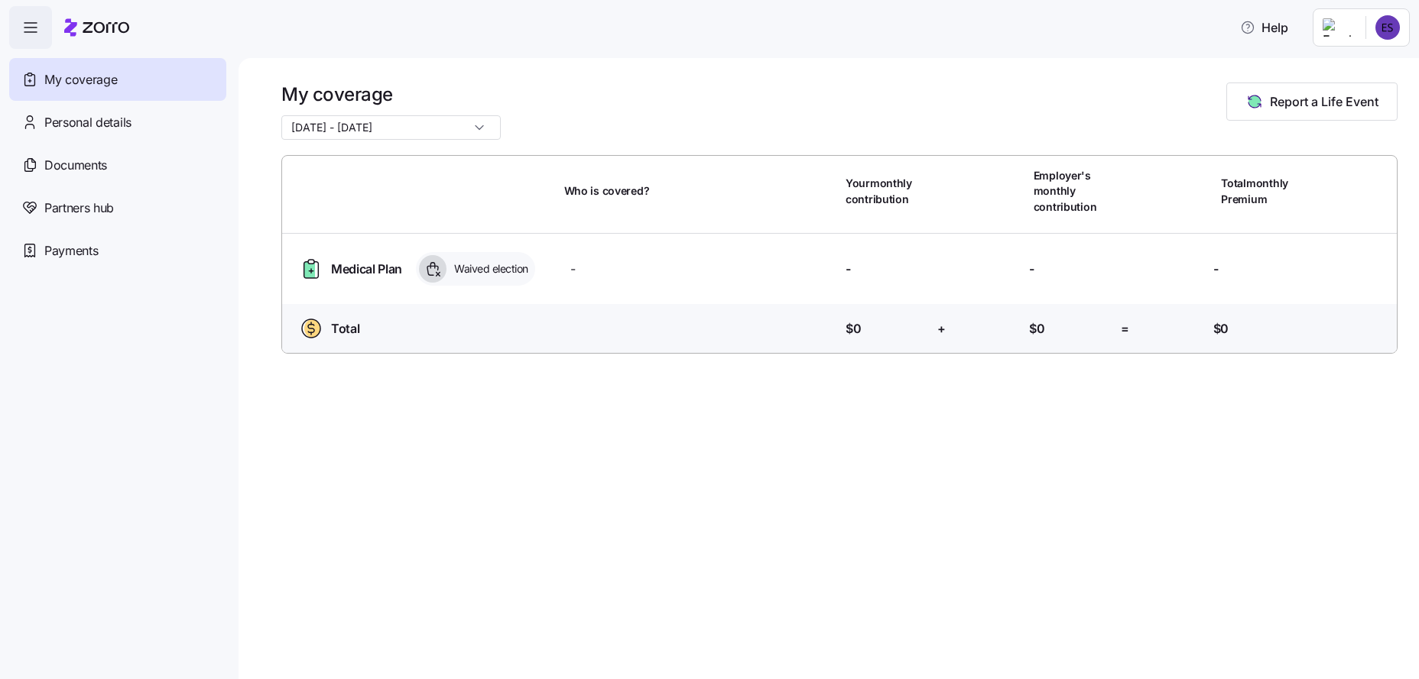
click at [952, 478] on div "My coverage [DATE] - [DATE] Report a Life Event Who is covered? Your monthly co…" at bounding box center [828, 368] width 1180 height 621
